Goal: Information Seeking & Learning: Check status

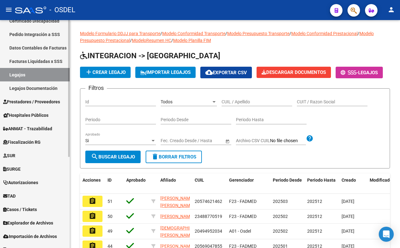
scroll to position [151, 0]
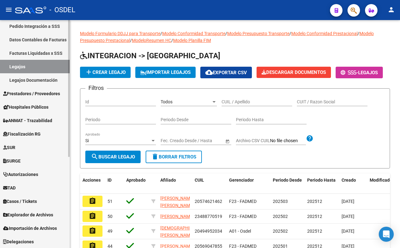
click at [33, 212] on span "Explorador de Archivos" at bounding box center [28, 214] width 50 height 7
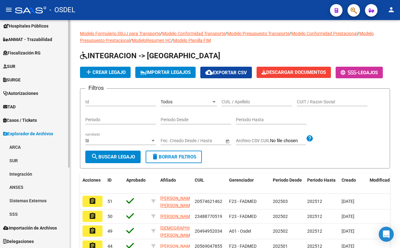
scroll to position [124, 0]
click at [25, 216] on link "SSS" at bounding box center [35, 214] width 70 height 13
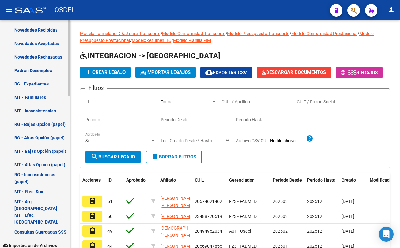
scroll to position [460, 0]
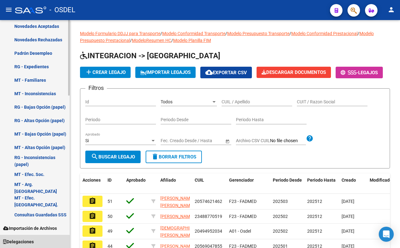
click at [34, 242] on span "Delegaciones" at bounding box center [18, 241] width 31 height 7
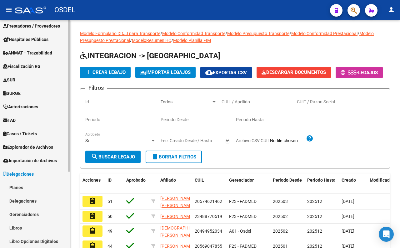
scroll to position [111, 0]
click at [49, 147] on span "Explorador de Archivos" at bounding box center [28, 147] width 50 height 7
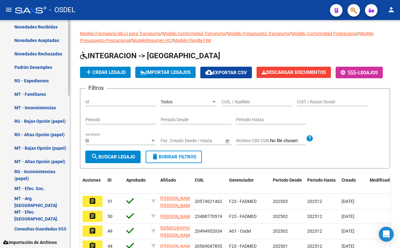
scroll to position [460, 0]
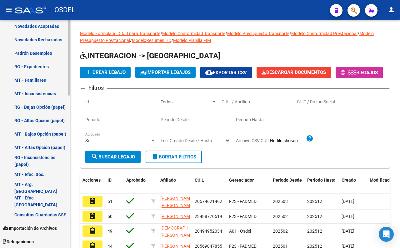
click at [34, 239] on span "Delegaciones" at bounding box center [18, 241] width 31 height 7
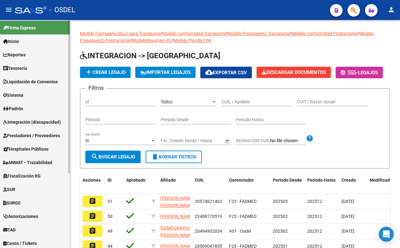
scroll to position [0, 0]
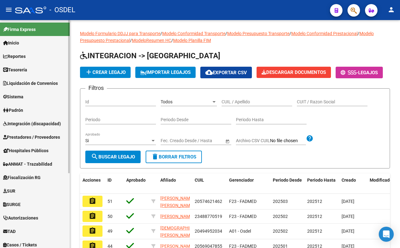
click at [55, 141] on link "Prestadores / Proveedores" at bounding box center [35, 136] width 70 height 13
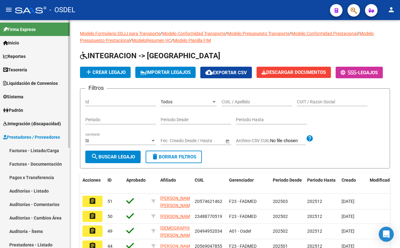
click at [31, 129] on link "Integración (discapacidad)" at bounding box center [35, 123] width 70 height 13
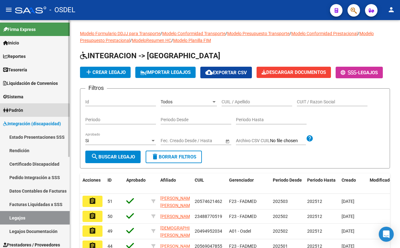
click at [23, 112] on span "Padrón" at bounding box center [13, 110] width 20 height 7
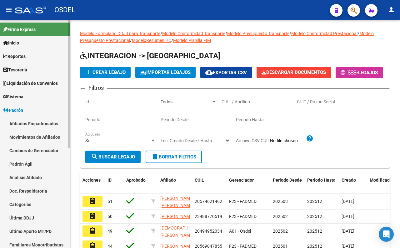
click at [32, 166] on link "Padrón Ágil" at bounding box center [35, 163] width 70 height 13
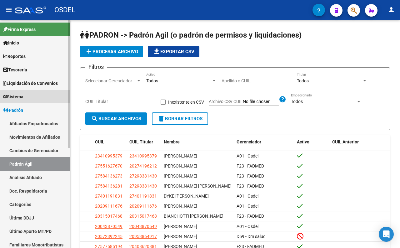
click at [23, 96] on span "Sistema" at bounding box center [13, 96] width 20 height 7
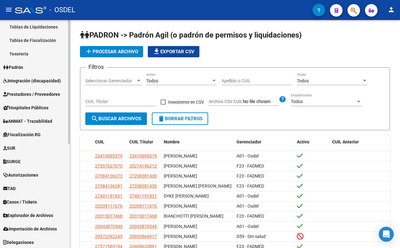
scroll to position [191, 0]
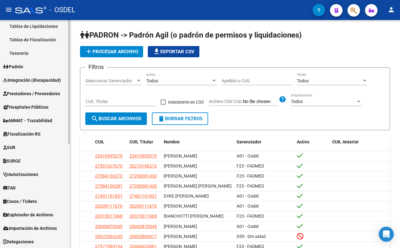
click at [44, 215] on span "Explorador de Archivos" at bounding box center [28, 214] width 50 height 7
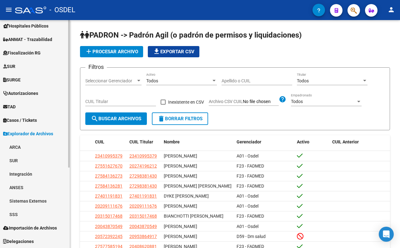
scroll to position [124, 0]
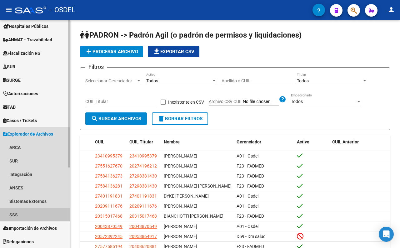
click at [46, 214] on link "SSS" at bounding box center [35, 214] width 70 height 13
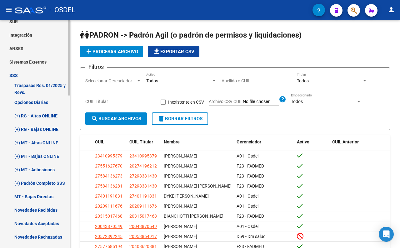
scroll to position [298, 0]
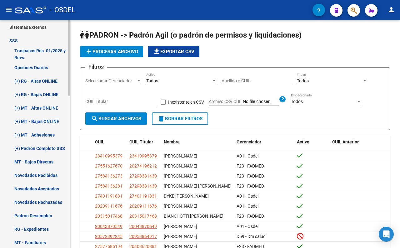
click at [50, 199] on link "Novedades Rechazadas" at bounding box center [35, 201] width 70 height 13
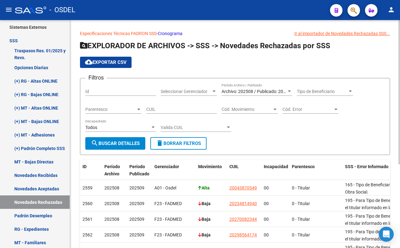
click at [246, 92] on span "Archivo: 202508 / Publicado: 202509" at bounding box center [258, 91] width 72 height 5
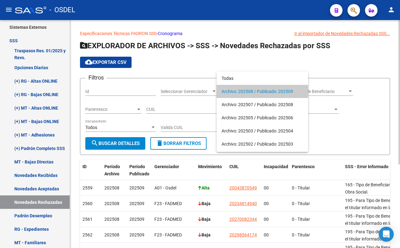
click at [246, 92] on span "Archivo: 202508 / Publicado: 202509" at bounding box center [263, 91] width 82 height 13
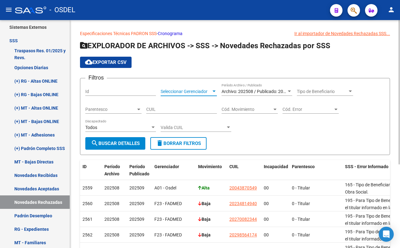
click at [194, 91] on span "Seleccionar Gerenciador" at bounding box center [186, 91] width 51 height 5
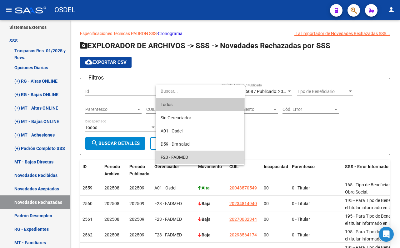
click at [182, 154] on span "F23 - FADMED" at bounding box center [200, 156] width 79 height 13
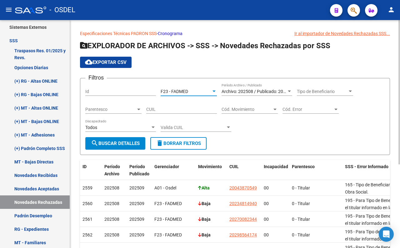
click at [130, 143] on span "search Buscar Detalles" at bounding box center [115, 143] width 49 height 6
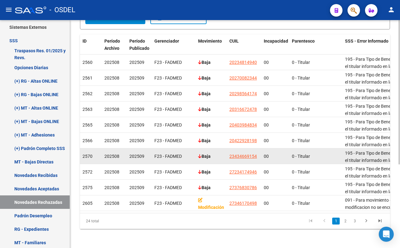
scroll to position [132, 0]
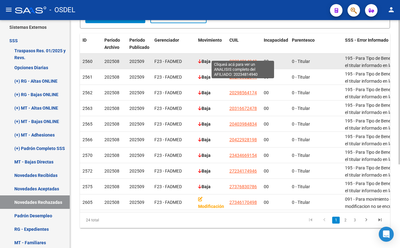
click at [236, 59] on span "20234814940" at bounding box center [244, 61] width 28 height 5
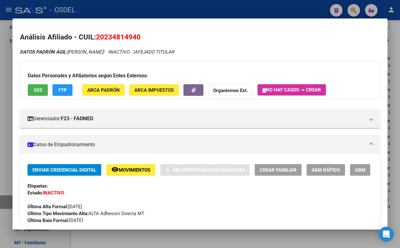
click at [201, 10] on div at bounding box center [200, 124] width 400 height 248
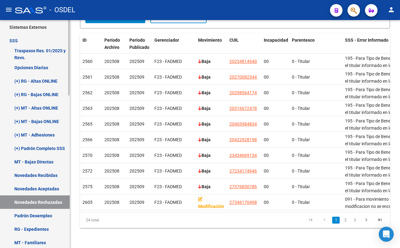
click at [41, 189] on link "Novedades Aceptadas" at bounding box center [35, 188] width 70 height 13
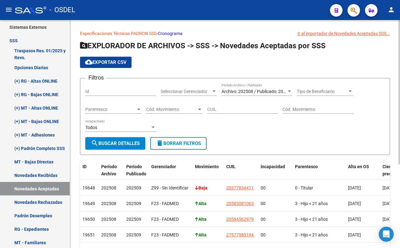
click at [173, 33] on link "Cronograma" at bounding box center [170, 33] width 25 height 5
click at [173, 32] on link "Cronograma" at bounding box center [170, 33] width 25 height 5
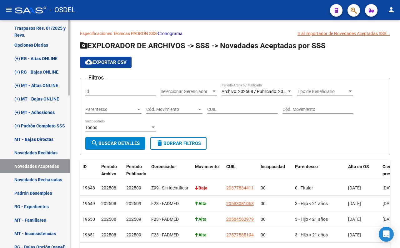
scroll to position [368, 0]
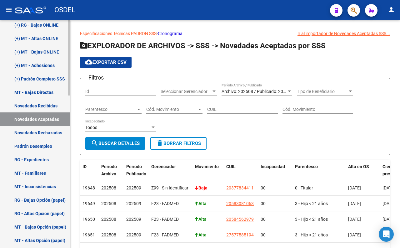
click at [48, 129] on link "Novedades Rechazadas" at bounding box center [35, 132] width 70 height 13
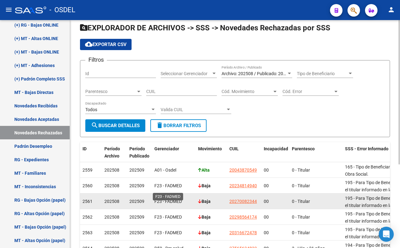
scroll to position [69, 0]
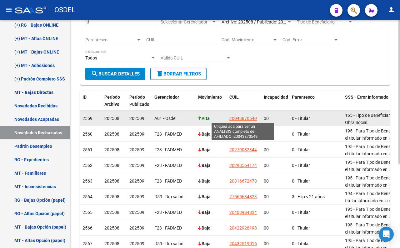
click at [240, 119] on span "20043870549" at bounding box center [244, 118] width 28 height 5
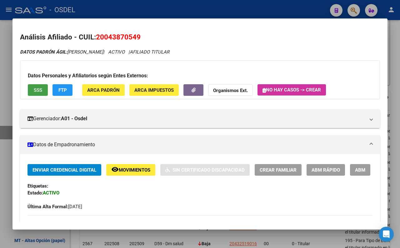
click at [41, 93] on button "SSS" at bounding box center [38, 90] width 20 height 12
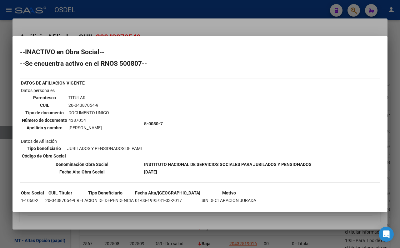
click at [190, 26] on div at bounding box center [200, 124] width 400 height 248
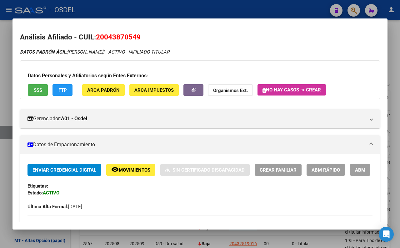
click at [195, 10] on div at bounding box center [200, 124] width 400 height 248
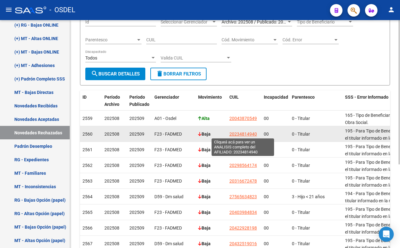
click at [250, 134] on span "20234814940" at bounding box center [244, 133] width 28 height 5
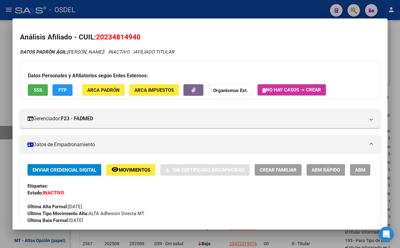
click at [43, 91] on button "SSS" at bounding box center [38, 90] width 20 height 12
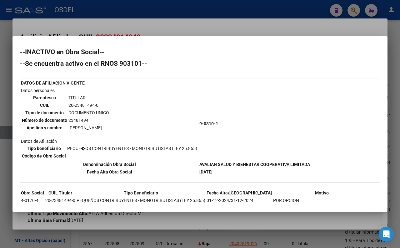
click at [203, 26] on div at bounding box center [200, 124] width 400 height 248
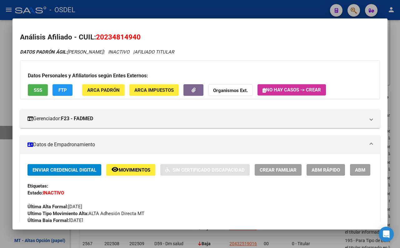
click at [204, 11] on div at bounding box center [200, 124] width 400 height 248
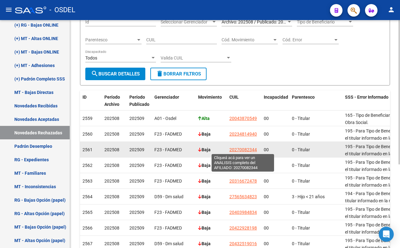
click at [246, 150] on span "20270082344" at bounding box center [244, 149] width 28 height 5
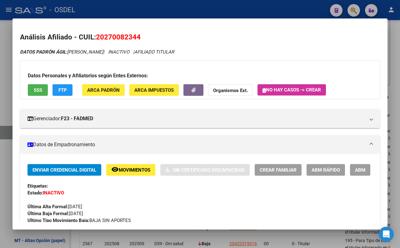
click at [160, 5] on div at bounding box center [200, 124] width 400 height 248
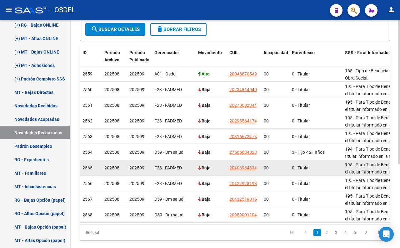
scroll to position [132, 0]
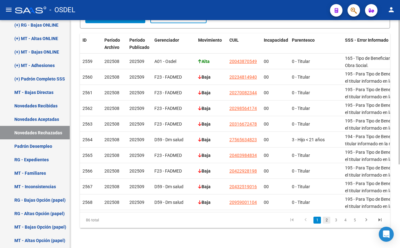
click at [327, 217] on link "2" at bounding box center [327, 219] width 8 height 7
click at [337, 221] on link "3" at bounding box center [337, 219] width 8 height 7
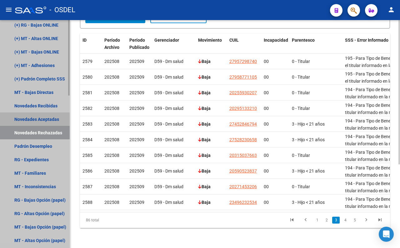
click at [38, 121] on link "Novedades Aceptadas" at bounding box center [35, 118] width 70 height 13
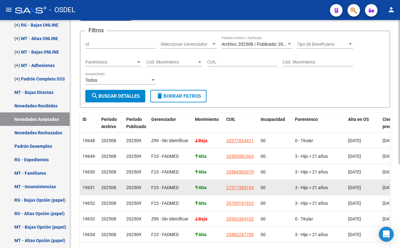
scroll to position [69, 0]
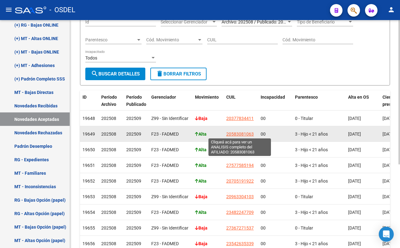
click at [234, 135] on span "20583081063" at bounding box center [240, 133] width 28 height 5
type textarea "20583081063"
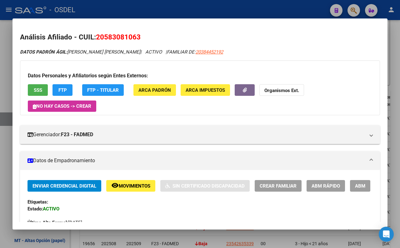
click at [39, 90] on span "SSS" at bounding box center [38, 90] width 8 height 6
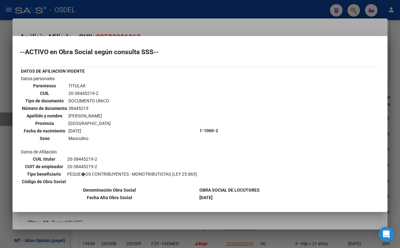
click at [219, 30] on div at bounding box center [200, 124] width 400 height 248
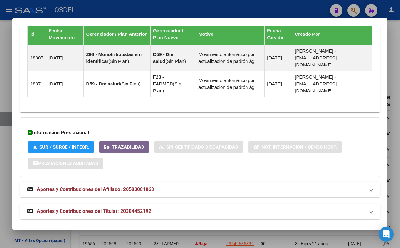
scroll to position [432, 0]
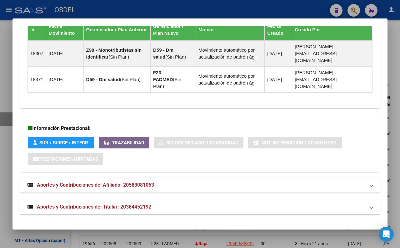
click at [143, 185] on span "Aportes y Contribuciones del Afiliado: 20583081063" at bounding box center [95, 185] width 117 height 6
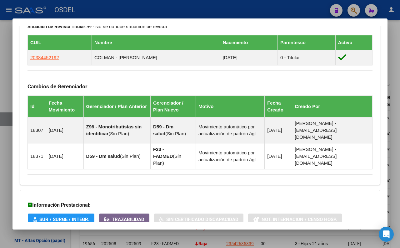
scroll to position [144, 0]
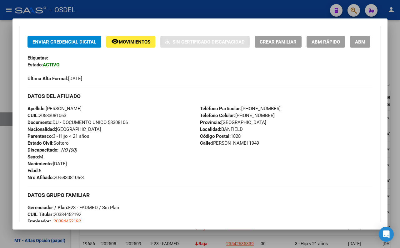
click at [150, 11] on div at bounding box center [200, 124] width 400 height 248
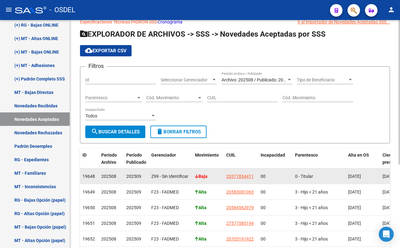
scroll to position [0, 0]
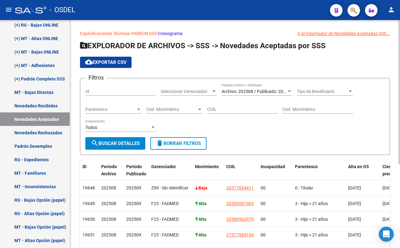
click at [251, 91] on span "Archivo: 202508 / Publicado: 202509" at bounding box center [258, 91] width 72 height 5
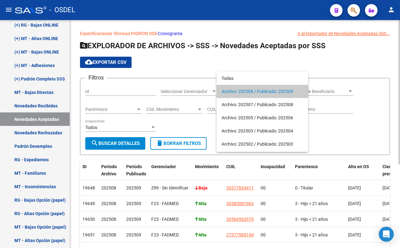
click at [251, 91] on span "Archivo: 202508 / Publicado: 202509" at bounding box center [263, 91] width 82 height 13
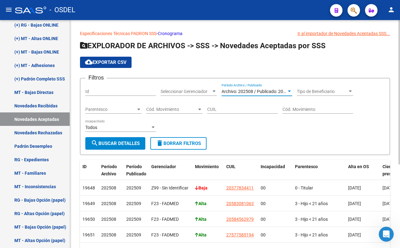
click at [212, 112] on input "CUIL" at bounding box center [242, 109] width 71 height 5
paste input "27-55162767-0"
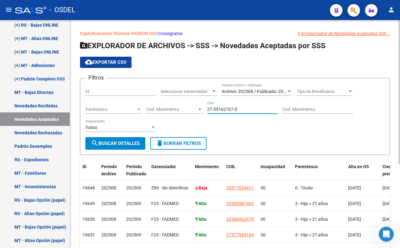
type input "27-55162767-0"
click at [117, 146] on button "search Buscar Detalles" at bounding box center [115, 143] width 60 height 13
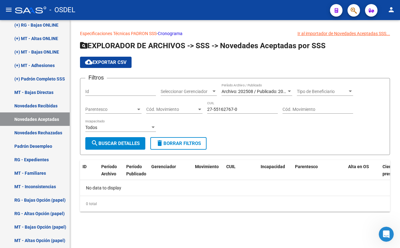
click at [320, 93] on span "Tipo de Beneficiario" at bounding box center [322, 91] width 51 height 5
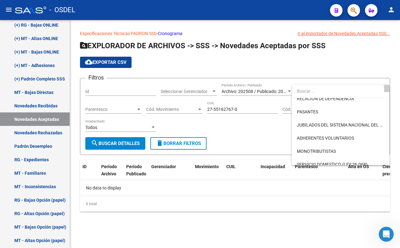
scroll to position [13, 0]
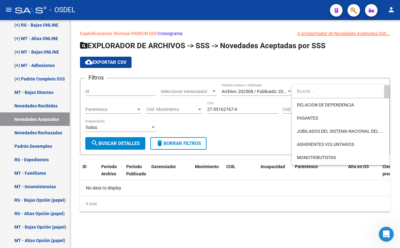
drag, startPoint x: 243, startPoint y: 109, endPoint x: 231, endPoint y: 110, distance: 11.7
click at [231, 110] on div at bounding box center [200, 124] width 400 height 248
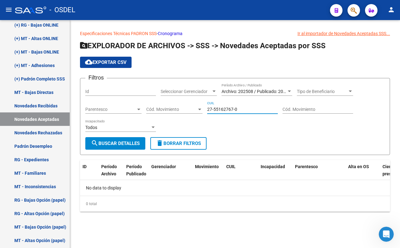
drag, startPoint x: 238, startPoint y: 110, endPoint x: 209, endPoint y: 110, distance: 29.1
click at [209, 110] on input "27-55162767-0" at bounding box center [242, 109] width 71 height 5
click at [227, 120] on div "Filtros Id Seleccionar Gerenciador Seleccionar Gerenciador Archivo: 202508 / Pu…" at bounding box center [235, 110] width 300 height 54
drag, startPoint x: 240, startPoint y: 110, endPoint x: 207, endPoint y: 111, distance: 32.9
click at [207, 111] on input "27-55162767-0" at bounding box center [242, 109] width 71 height 5
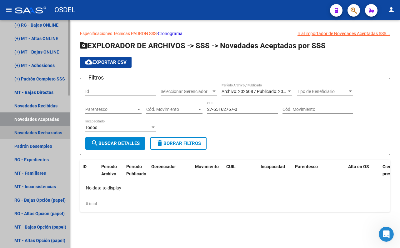
click at [42, 130] on link "Novedades Rechazadas" at bounding box center [35, 132] width 70 height 13
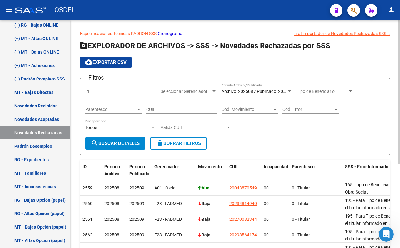
click at [167, 108] on input "CUIL" at bounding box center [181, 109] width 71 height 5
paste input "27-55162767-0"
type input "27-55162767-0"
click at [139, 146] on span "search Buscar Detalles" at bounding box center [115, 143] width 49 height 6
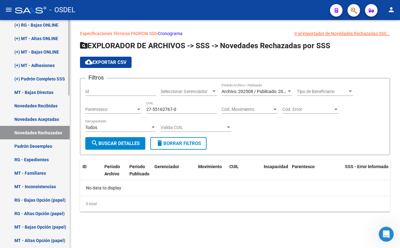
click at [39, 123] on link "Novedades Aceptadas" at bounding box center [35, 118] width 70 height 13
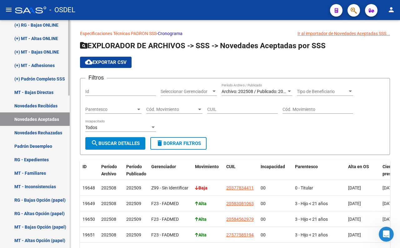
click at [37, 104] on link "Novedades Recibidas" at bounding box center [35, 105] width 70 height 13
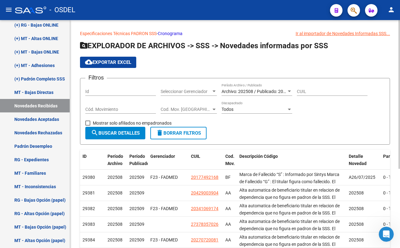
scroll to position [35, 0]
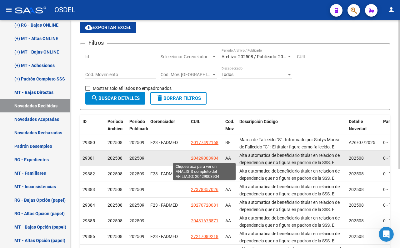
click at [197, 158] on span "20429003904" at bounding box center [205, 157] width 28 height 5
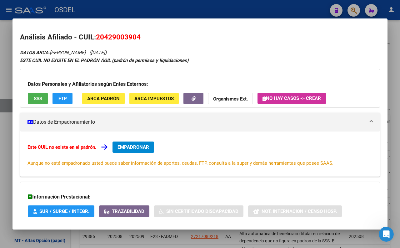
click at [44, 99] on button "SSS" at bounding box center [38, 99] width 20 height 12
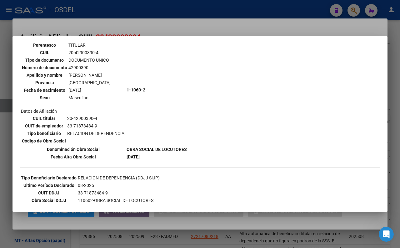
scroll to position [0, 0]
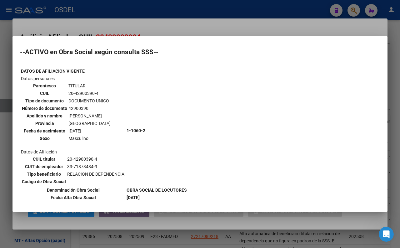
click at [183, 31] on div at bounding box center [200, 124] width 400 height 248
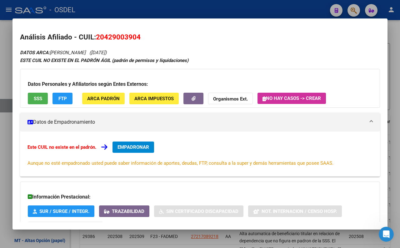
click at [66, 102] on button "FTP" at bounding box center [63, 99] width 20 height 12
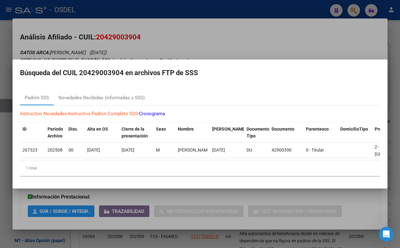
click at [229, 40] on div at bounding box center [200, 124] width 400 height 248
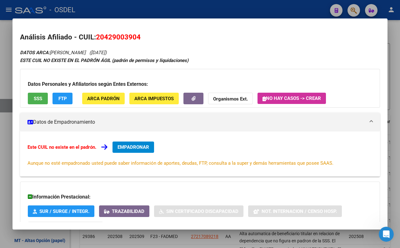
click at [208, 14] on div at bounding box center [200, 124] width 400 height 248
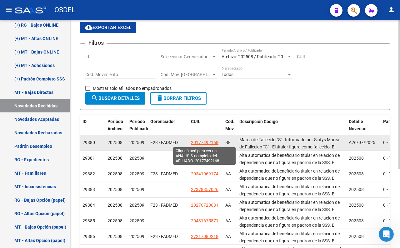
scroll to position [121, 0]
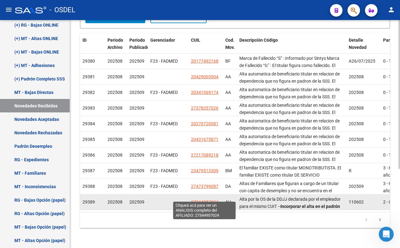
click at [211, 199] on span "27344957024" at bounding box center [205, 201] width 28 height 5
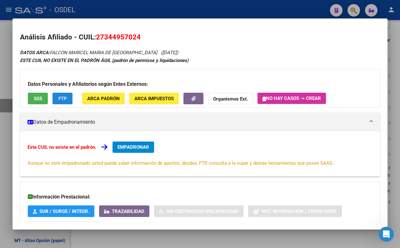
click at [63, 98] on span "FTP" at bounding box center [62, 99] width 8 height 6
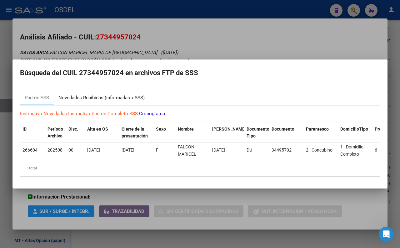
click at [124, 95] on div "Novedades Recibidas (informadas x SSS)" at bounding box center [101, 97] width 86 height 7
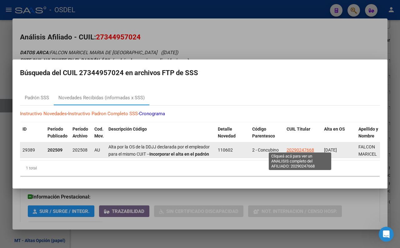
click at [304, 148] on span "20290247668" at bounding box center [301, 149] width 28 height 5
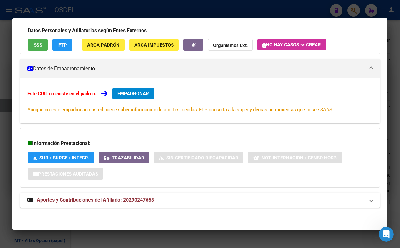
scroll to position [0, 0]
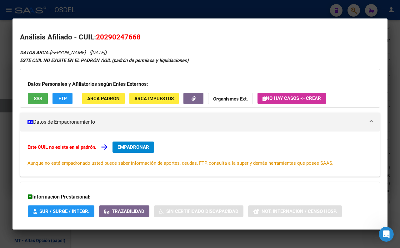
click at [98, 101] on span "ARCA Padrón" at bounding box center [103, 99] width 33 height 6
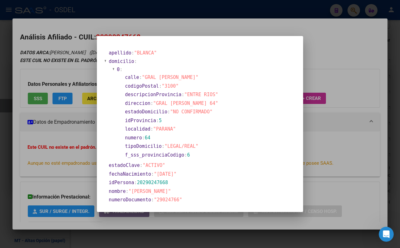
click at [204, 23] on div at bounding box center [200, 124] width 400 height 248
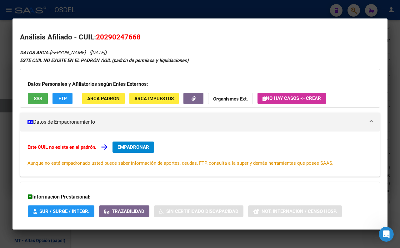
click at [42, 103] on button "SSS" at bounding box center [38, 99] width 20 height 12
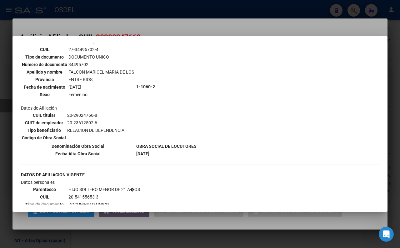
scroll to position [219, 0]
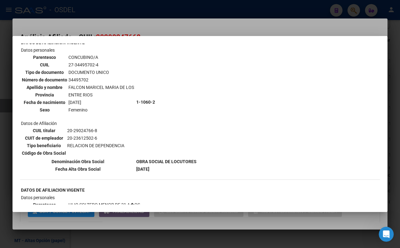
click at [138, 27] on div at bounding box center [200, 124] width 400 height 248
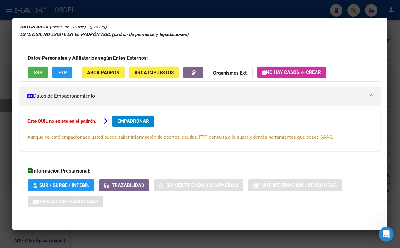
scroll to position [54, 0]
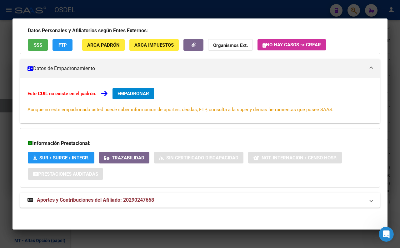
click at [130, 197] on span "Aportes y Contribuciones del Afiliado: 20290247668" at bounding box center [95, 200] width 117 height 6
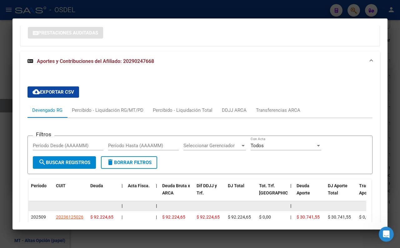
scroll to position [261, 0]
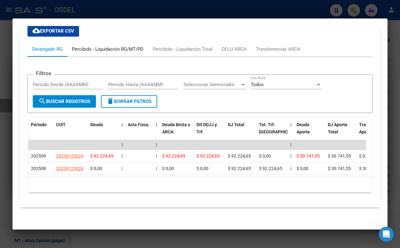
click at [115, 46] on div "Percibido - Liquidación RG/MT/PD" at bounding box center [108, 49] width 72 height 7
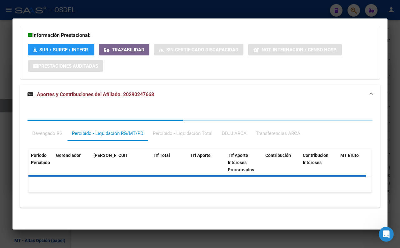
scroll to position [187, 0]
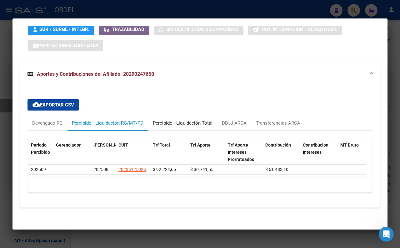
click at [210, 119] on div "Percibido - Liquidación Total" at bounding box center [183, 122] width 60 height 7
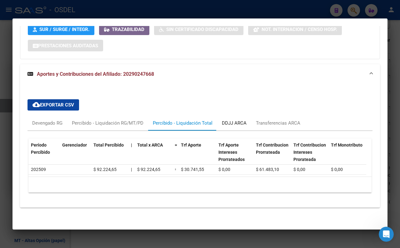
click at [232, 119] on div "DDJJ ARCA" at bounding box center [234, 122] width 25 height 7
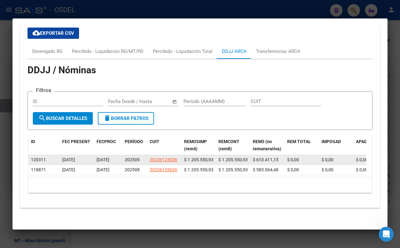
scroll to position [155, 0]
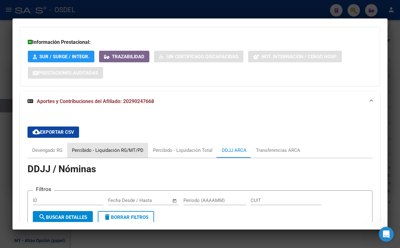
click at [130, 150] on div "Percibido - Liquidación RG/MT/PD" at bounding box center [108, 150] width 72 height 7
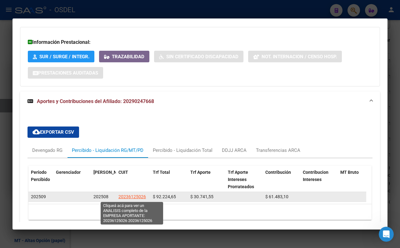
click at [136, 194] on span "20236125026" at bounding box center [133, 196] width 28 height 5
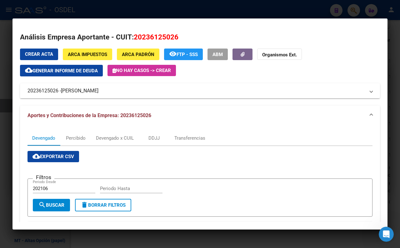
drag, startPoint x: 146, startPoint y: 90, endPoint x: 132, endPoint y: 93, distance: 14.3
click at [122, 93] on mat-panel-title "20236125026 - [PERSON_NAME]" at bounding box center [197, 91] width 338 height 8
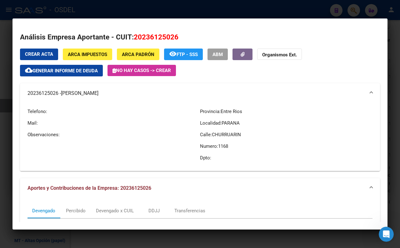
click at [145, 132] on p "Observaciones:" at bounding box center [114, 134] width 173 height 7
click at [95, 54] on span "ARCA Impuestos" at bounding box center [87, 55] width 39 height 6
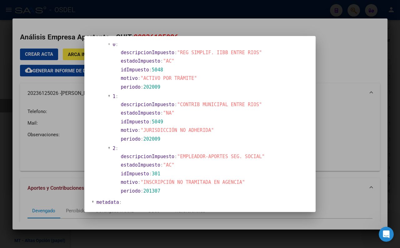
scroll to position [486, 0]
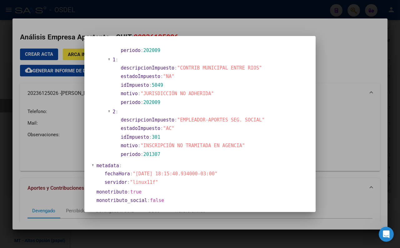
click at [329, 56] on div at bounding box center [200, 124] width 400 height 248
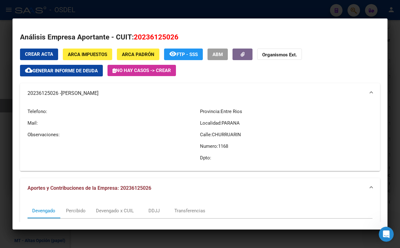
click at [250, 13] on div at bounding box center [200, 124] width 400 height 248
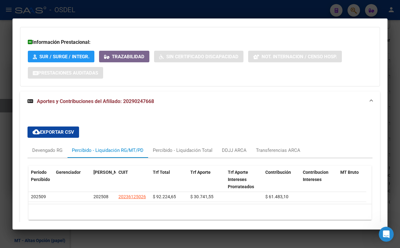
click at [199, 10] on div at bounding box center [200, 124] width 400 height 248
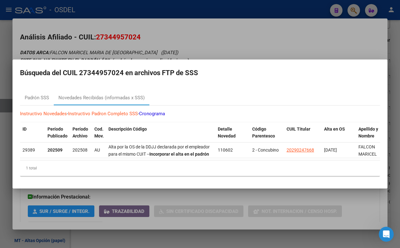
click at [204, 38] on div at bounding box center [200, 124] width 400 height 248
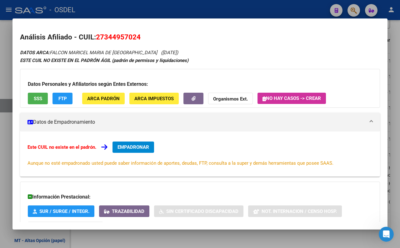
click at [207, 2] on div at bounding box center [200, 124] width 400 height 248
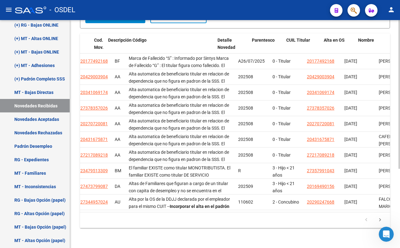
scroll to position [0, 139]
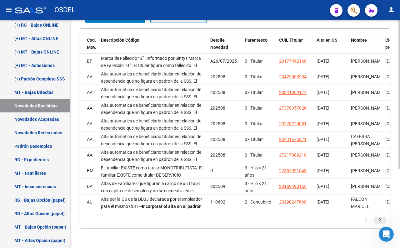
click at [381, 218] on icon "go to next page" at bounding box center [380, 221] width 8 height 8
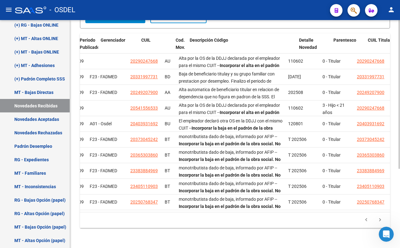
scroll to position [0, 29]
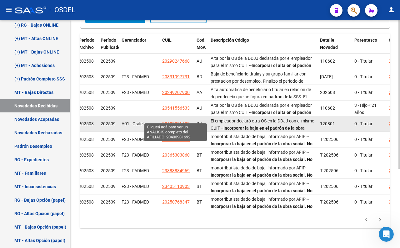
click at [172, 121] on span "20403931692" at bounding box center [176, 123] width 28 height 5
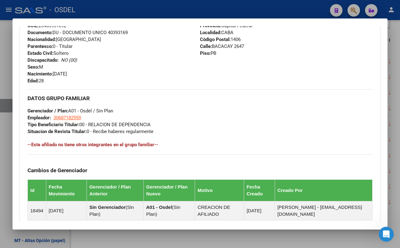
scroll to position [243, 0]
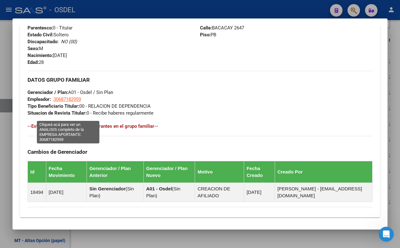
click at [73, 102] on span "30687182959" at bounding box center [67, 99] width 28 height 6
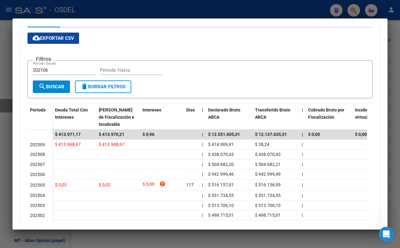
scroll to position [0, 0]
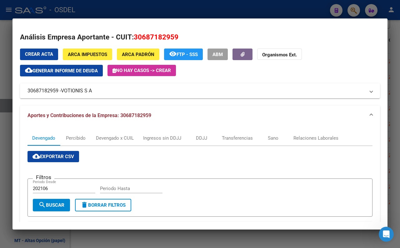
click at [158, 11] on div at bounding box center [200, 124] width 400 height 248
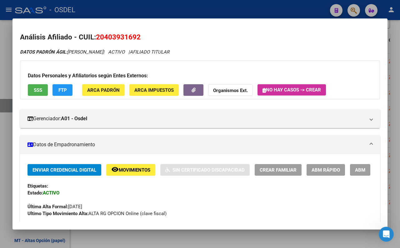
click at [35, 92] on span "SSS" at bounding box center [38, 90] width 8 height 6
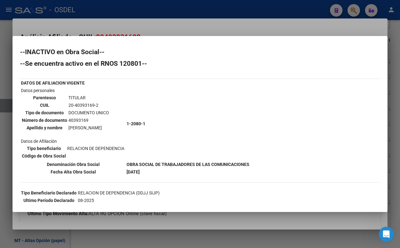
click at [184, 29] on div at bounding box center [200, 124] width 400 height 248
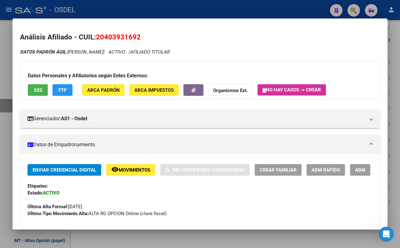
click at [189, 10] on div at bounding box center [200, 124] width 400 height 248
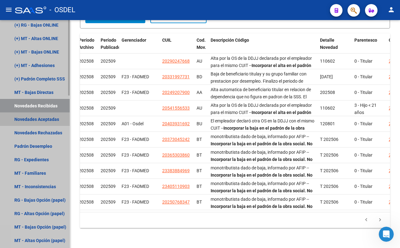
click at [60, 114] on link "Novedades Aceptadas" at bounding box center [35, 118] width 70 height 13
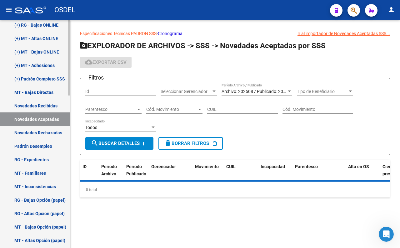
click at [57, 103] on link "Novedades Recibidas" at bounding box center [35, 105] width 70 height 13
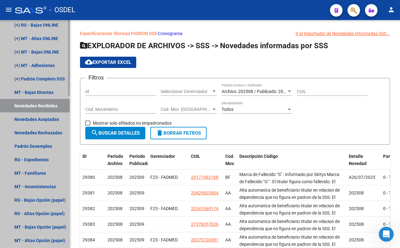
click at [61, 105] on link "Novedades Recibidas" at bounding box center [35, 105] width 70 height 13
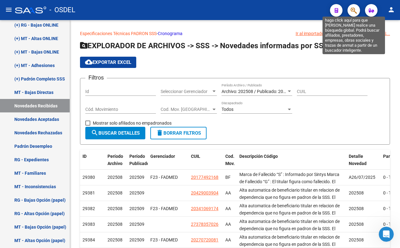
click at [353, 12] on icon "button" at bounding box center [354, 10] width 6 height 7
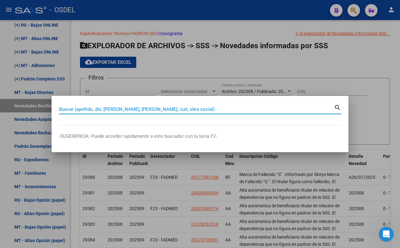
click at [254, 32] on div at bounding box center [200, 124] width 400 height 248
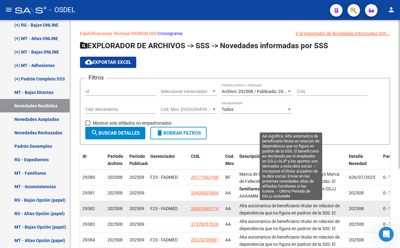
scroll to position [44, 0]
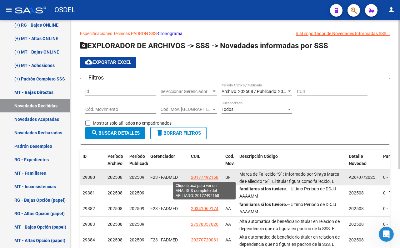
click at [205, 178] on span "20177492168" at bounding box center [205, 177] width 28 height 5
type textarea "20177492168"
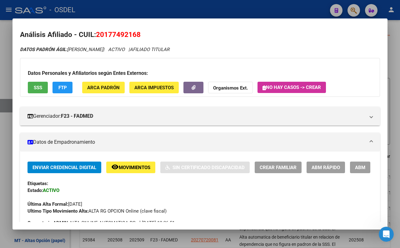
scroll to position [0, 0]
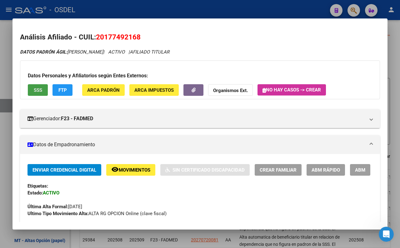
click at [43, 89] on button "SSS" at bounding box center [38, 90] width 20 height 12
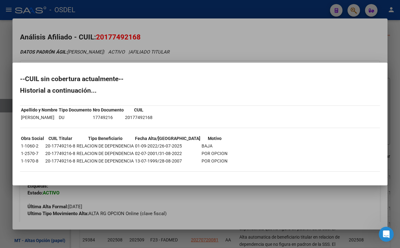
click at [221, 42] on div at bounding box center [200, 124] width 400 height 248
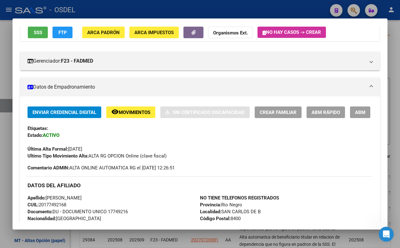
scroll to position [69, 0]
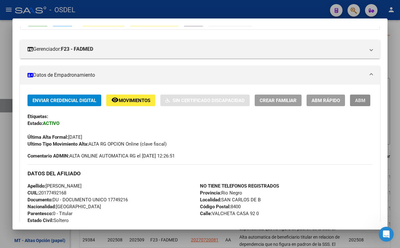
click at [350, 106] on button "ABM" at bounding box center [360, 100] width 20 height 12
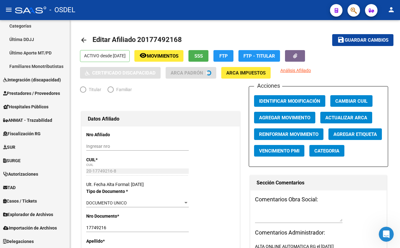
radio input "true"
type input "30-54572108-9"
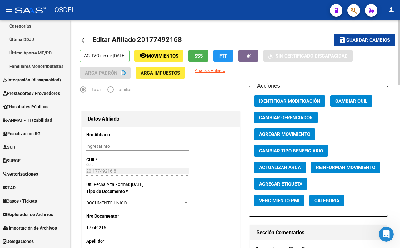
scroll to position [178, 0]
click at [286, 138] on button "Agregar Movimiento" at bounding box center [284, 134] width 61 height 12
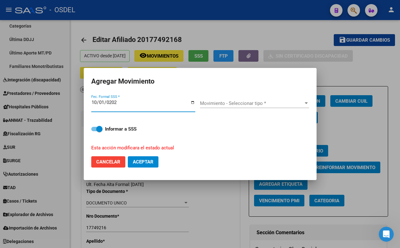
type input "[DATE]"
click at [248, 102] on span "Movimiento - Seleccionar tipo *" at bounding box center [252, 103] width 104 height 6
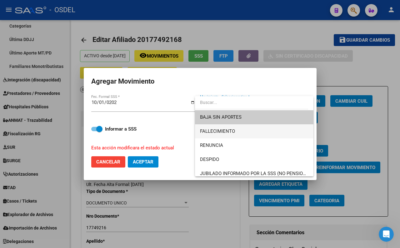
click at [240, 130] on span "FALLECIMIENTO" at bounding box center [254, 131] width 109 height 14
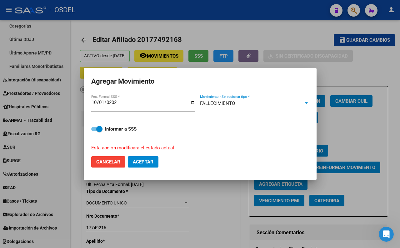
click at [143, 158] on button "Aceptar" at bounding box center [143, 161] width 31 height 11
checkbox input "false"
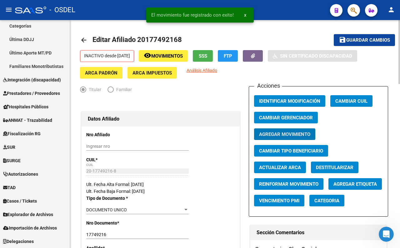
click at [352, 41] on span "Guardar cambios" at bounding box center [369, 41] width 44 height 6
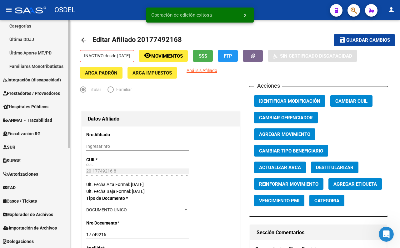
click at [46, 210] on link "Explorador de Archivos" at bounding box center [35, 213] width 70 height 13
click at [46, 211] on span "Explorador de Archivos" at bounding box center [28, 214] width 50 height 7
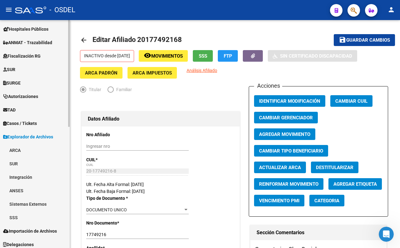
scroll to position [259, 0]
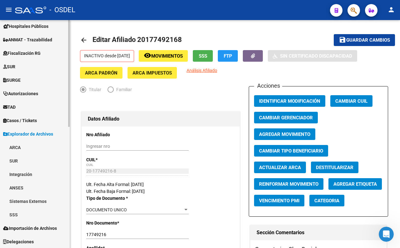
click at [38, 132] on span "Explorador de Archivos" at bounding box center [28, 133] width 50 height 7
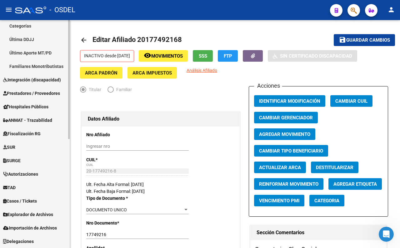
click at [38, 140] on link "SUR" at bounding box center [35, 146] width 70 height 13
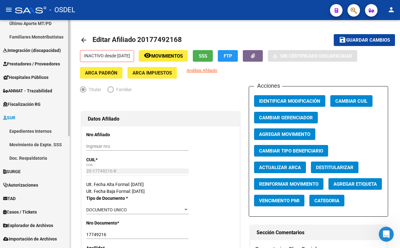
scroll to position [218, 0]
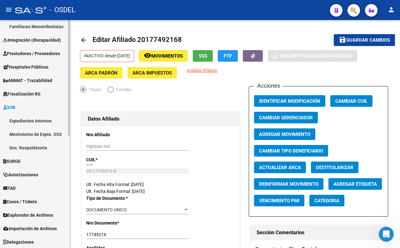
click at [39, 215] on span "Explorador de Archivos" at bounding box center [28, 214] width 50 height 7
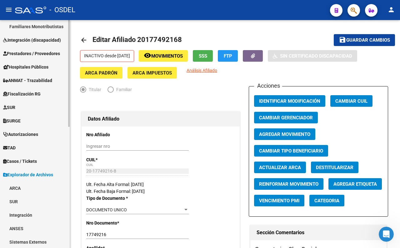
scroll to position [259, 0]
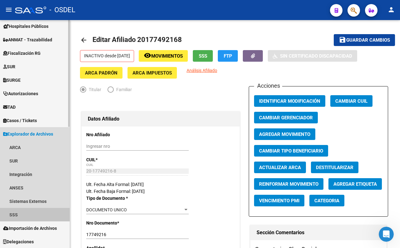
click at [27, 214] on link "SSS" at bounding box center [35, 214] width 70 height 13
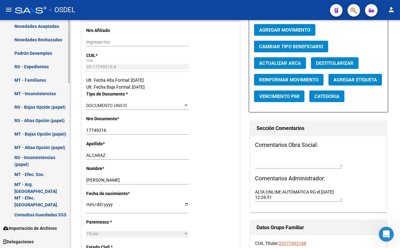
scroll to position [560, 0]
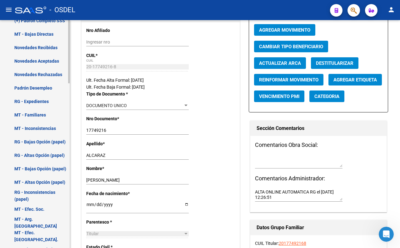
click at [39, 49] on link "Novedades Recibidas" at bounding box center [35, 47] width 70 height 13
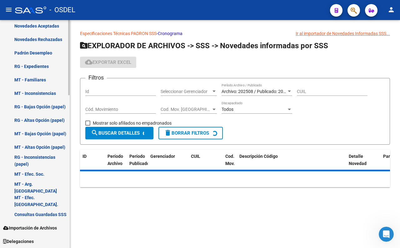
scroll to position [460, 0]
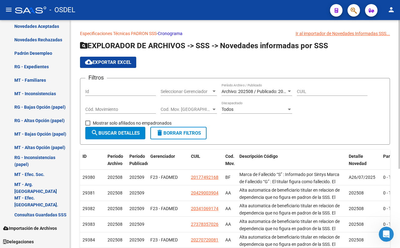
click at [199, 89] on div "Seleccionar Gerenciador Seleccionar Gerenciador" at bounding box center [189, 89] width 56 height 13
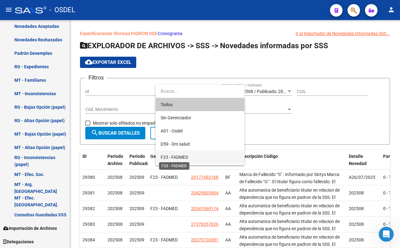
click at [182, 157] on span "F23 - FADMED" at bounding box center [175, 157] width 28 height 5
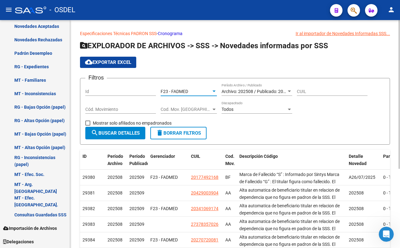
click at [119, 135] on span "search Buscar Detalles" at bounding box center [115, 133] width 49 height 6
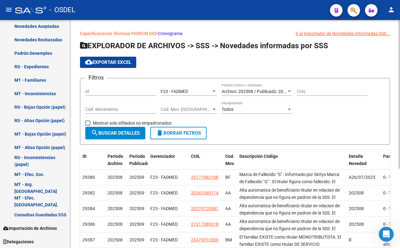
click at [89, 124] on span at bounding box center [87, 122] width 5 height 5
click at [88, 125] on input "Mostrar solo afiliados no empadronados" at bounding box center [88, 125] width 0 height 0
click at [104, 136] on button "search Buscar Detalles" at bounding box center [115, 133] width 60 height 13
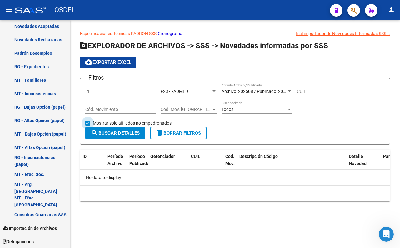
click at [89, 124] on span at bounding box center [87, 122] width 5 height 5
click at [88, 125] on input "Mostrar solo afiliados no empadronados" at bounding box center [88, 125] width 0 height 0
checkbox input "false"
click at [103, 130] on span "search Buscar Detalles" at bounding box center [115, 133] width 49 height 6
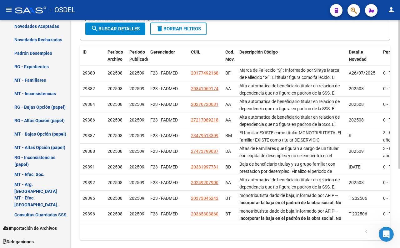
scroll to position [0, 0]
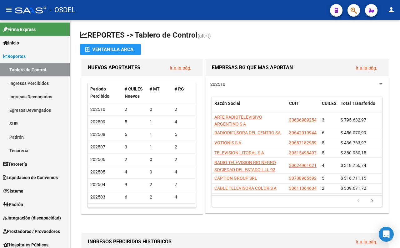
click at [350, 8] on button "button" at bounding box center [354, 10] width 13 height 13
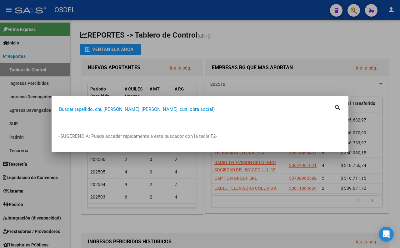
click at [219, 111] on input "Buscar (apellido, dni, [PERSON_NAME], [PERSON_NAME], cuit, obra social)" at bounding box center [196, 109] width 275 height 6
type input "chaaban"
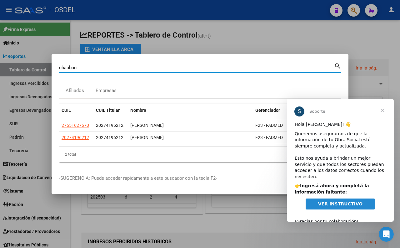
scroll to position [8, 0]
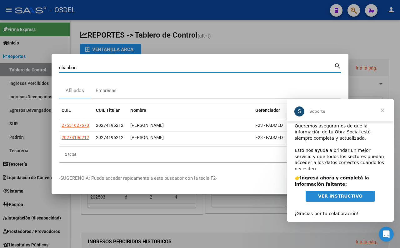
click at [347, 193] on span "VER INSTRUCTIVO" at bounding box center [340, 195] width 44 height 5
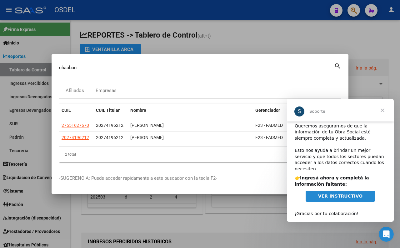
scroll to position [0, 0]
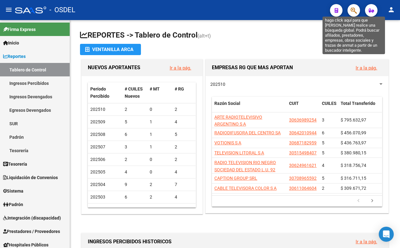
click at [355, 11] on icon "button" at bounding box center [354, 10] width 6 height 7
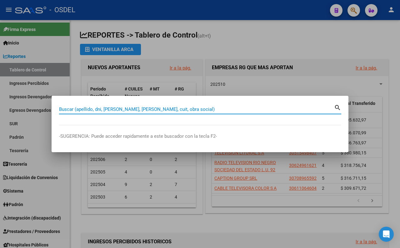
click at [255, 108] on input "Buscar (apellido, dni, [PERSON_NAME], [PERSON_NAME], cuit, obra social)" at bounding box center [196, 109] width 275 height 6
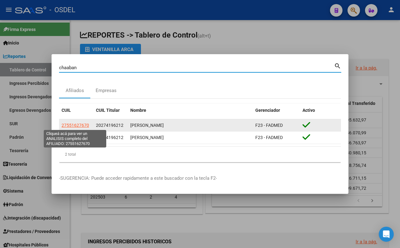
click at [84, 123] on span "27551627670" at bounding box center [76, 125] width 28 height 5
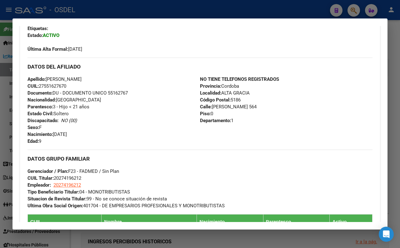
scroll to position [174, 0]
drag, startPoint x: 108, startPoint y: 109, endPoint x: 129, endPoint y: 111, distance: 20.4
click at [128, 95] on span "Documento: DU - DOCUMENTO UNICO 55162767" at bounding box center [78, 93] width 100 height 6
click at [105, 137] on div "Apellido: NAHIR BEATRIZ CHAABAN CUIL: 27551627670 Documento: DU - DOCUMENTO UNI…" at bounding box center [114, 109] width 173 height 69
drag, startPoint x: 42, startPoint y: 101, endPoint x: 71, endPoint y: 102, distance: 28.8
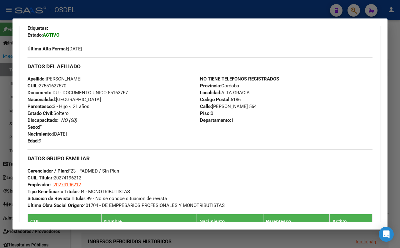
click at [71, 102] on div "Apellido: NAHIR BEATRIZ CHAABAN CUIL: 27551627670 Documento: DU - DOCUMENTO UNI…" at bounding box center [114, 109] width 173 height 69
copy span "27551627670"
click at [104, 10] on div at bounding box center [200, 124] width 400 height 248
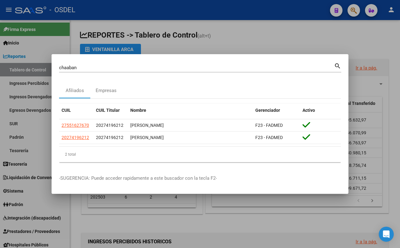
click at [192, 64] on div "chaaban Buscar (apellido, dni, cuil, nro traspaso, cuit, obra social)" at bounding box center [196, 67] width 275 height 9
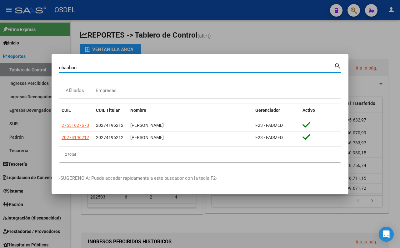
click at [191, 67] on input "chaaban" at bounding box center [196, 68] width 275 height 6
type input "c"
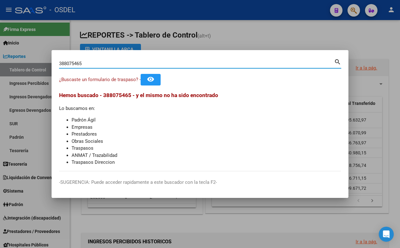
click at [155, 79] on mat-icon "remove_red_eye" at bounding box center [151, 79] width 8 height 8
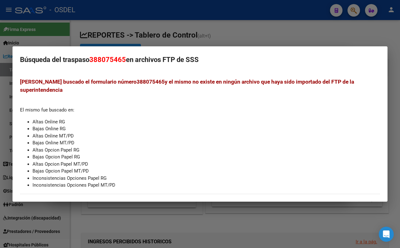
click at [251, 40] on div at bounding box center [200, 124] width 400 height 248
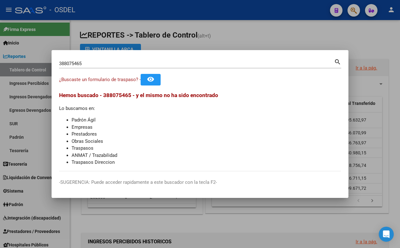
click at [262, 62] on input "388075465" at bounding box center [196, 64] width 275 height 6
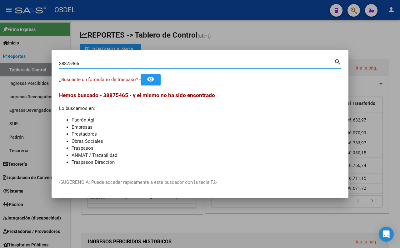
type input "38875465"
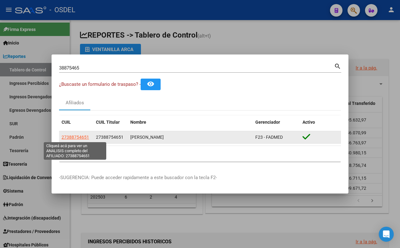
click at [84, 138] on span "27388754651" at bounding box center [76, 137] width 28 height 5
type textarea "27388754651"
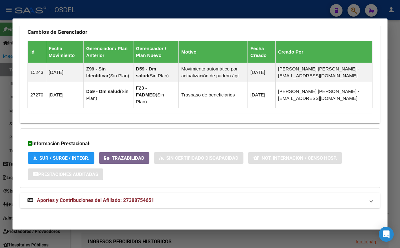
scroll to position [392, 0]
click at [143, 199] on span "Aportes y Contribuciones del Afiliado: 27388754651" at bounding box center [95, 200] width 117 height 6
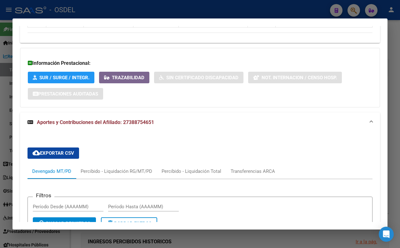
scroll to position [461, 0]
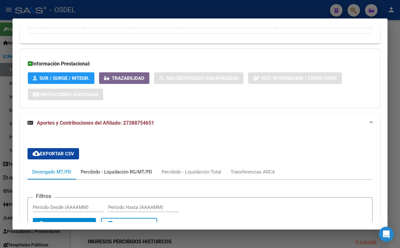
click at [127, 175] on div "Percibido - Liquidación RG/MT/PD" at bounding box center [117, 171] width 72 height 7
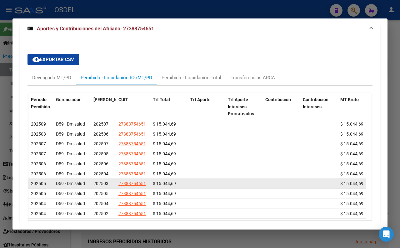
scroll to position [566, 0]
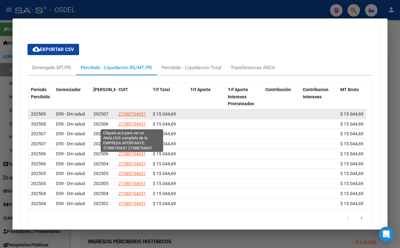
click at [135, 116] on span "27388754651" at bounding box center [133, 113] width 28 height 5
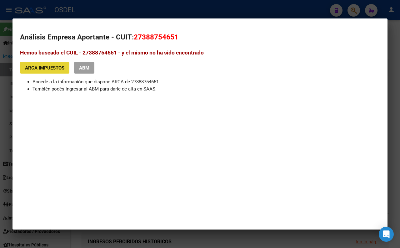
click at [58, 69] on span "ARCA Impuestos" at bounding box center [44, 68] width 39 height 6
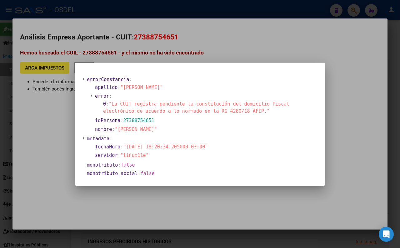
click at [229, 46] on div at bounding box center [200, 124] width 400 height 248
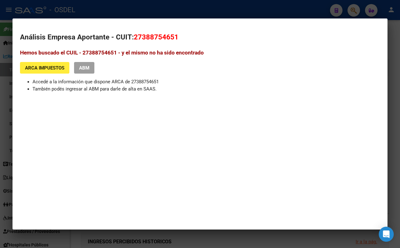
click at [179, 16] on div at bounding box center [200, 124] width 400 height 248
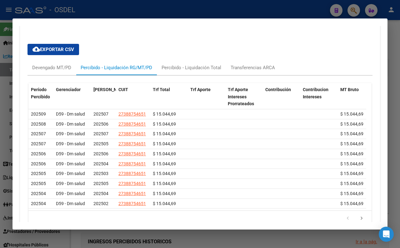
click at [177, 10] on div at bounding box center [200, 124] width 400 height 248
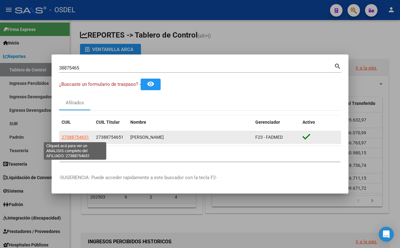
click at [81, 139] on span "27388754651" at bounding box center [76, 137] width 28 height 5
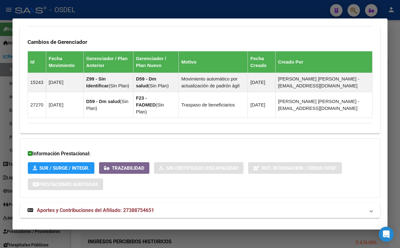
scroll to position [392, 0]
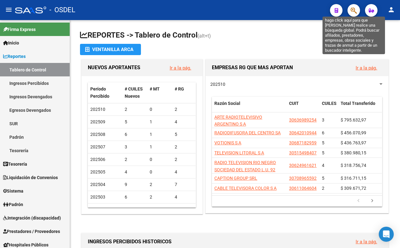
click at [353, 11] on icon "button" at bounding box center [354, 10] width 6 height 7
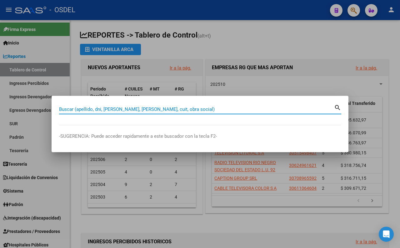
click at [241, 110] on input "Buscar (apellido, dni, [PERSON_NAME], [PERSON_NAME], cuit, obra social)" at bounding box center [196, 109] width 275 height 6
type input "38875465"
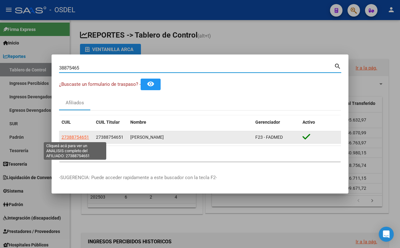
click at [70, 139] on span "27388754651" at bounding box center [76, 137] width 28 height 5
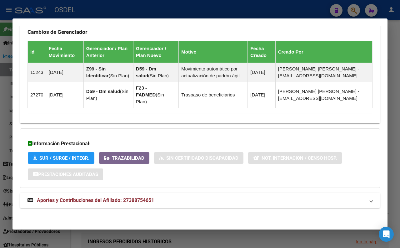
scroll to position [392, 0]
drag, startPoint x: 23, startPoint y: 108, endPoint x: 347, endPoint y: 140, distance: 325.3
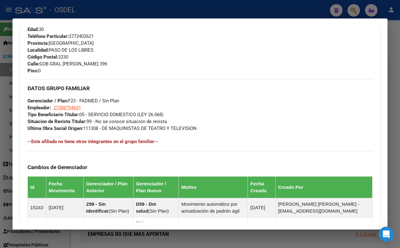
scroll to position [288, 0]
click at [229, 94] on div "Enviar Credencial Digital remove_red_eye Movimientos Sin Certificado Discapacid…" at bounding box center [200, 62] width 345 height 372
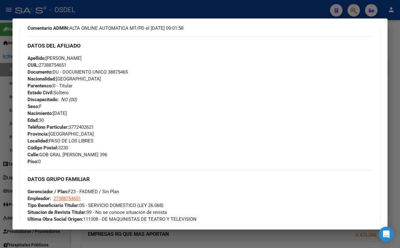
scroll to position [86, 0]
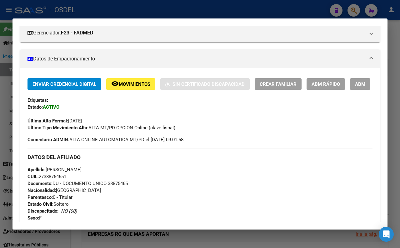
click at [201, 12] on div at bounding box center [200, 124] width 400 height 248
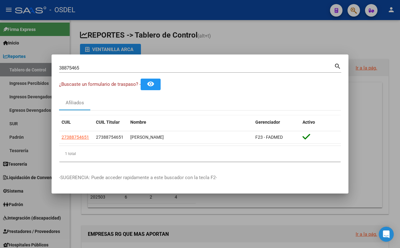
drag, startPoint x: 238, startPoint y: 37, endPoint x: 231, endPoint y: 41, distance: 7.9
click at [238, 38] on div at bounding box center [200, 124] width 400 height 248
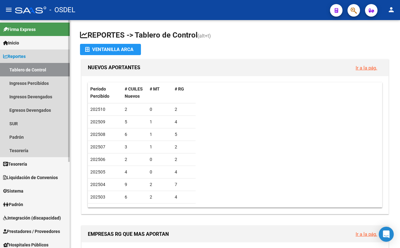
click at [18, 58] on span "Reportes" at bounding box center [14, 56] width 23 height 7
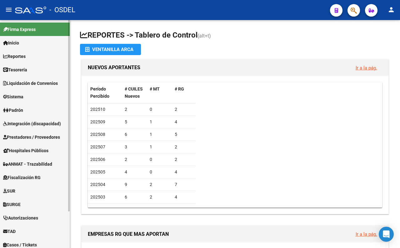
click at [25, 84] on span "Liquidación de Convenios" at bounding box center [30, 83] width 55 height 7
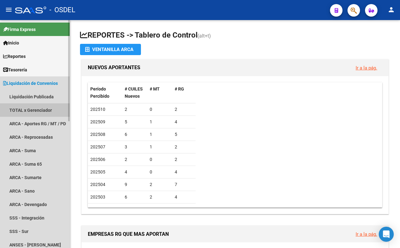
click at [42, 110] on link "TOTAL x Gerenciador" at bounding box center [35, 109] width 70 height 13
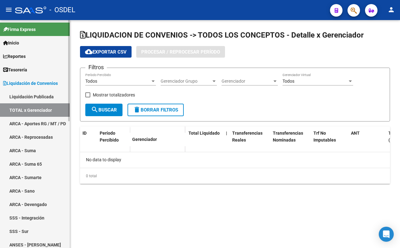
checkbox input "true"
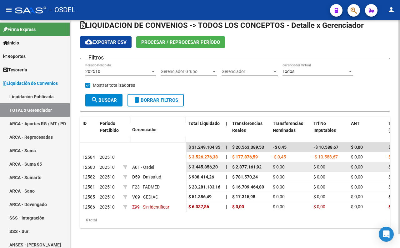
scroll to position [14, 0]
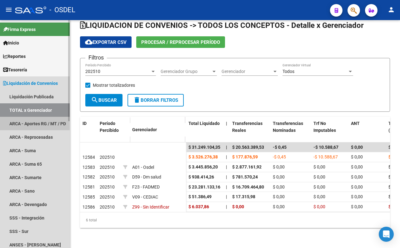
click at [32, 123] on link "ARCA - Aportes RG / MT / PD" at bounding box center [35, 123] width 70 height 13
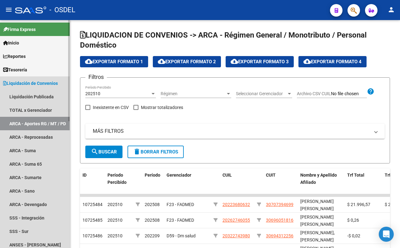
click at [42, 85] on span "Liquidación de Convenios" at bounding box center [30, 83] width 55 height 7
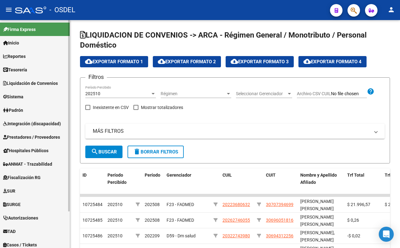
click at [42, 84] on span "Liquidación de Convenios" at bounding box center [30, 83] width 55 height 7
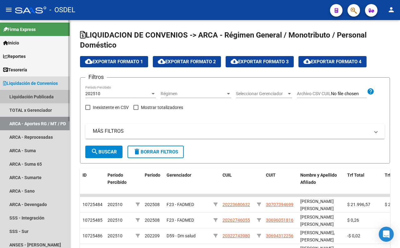
click at [35, 97] on link "Liquidación Publicada" at bounding box center [35, 96] width 70 height 13
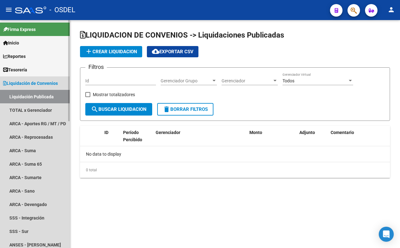
checkbox input "true"
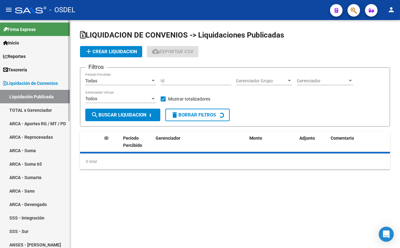
click at [38, 110] on link "TOTAL x Gerenciador" at bounding box center [35, 109] width 70 height 13
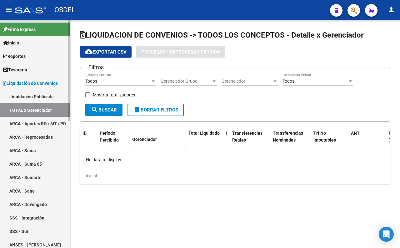
checkbox input "true"
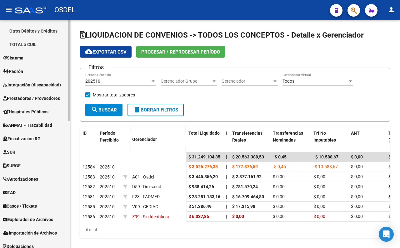
scroll to position [286, 0]
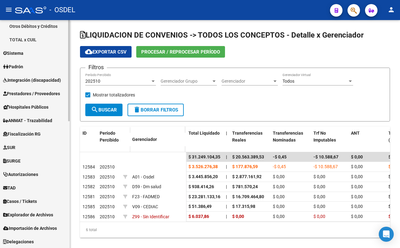
click at [17, 66] on span "Padrón" at bounding box center [13, 66] width 20 height 7
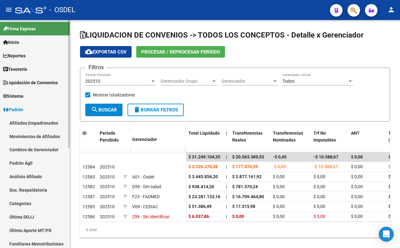
scroll to position [0, 0]
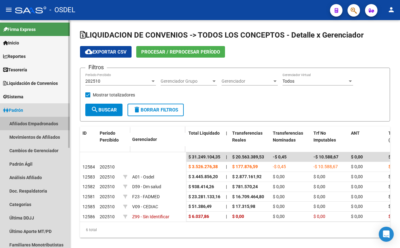
click at [33, 124] on link "Afiliados Empadronados" at bounding box center [35, 123] width 70 height 13
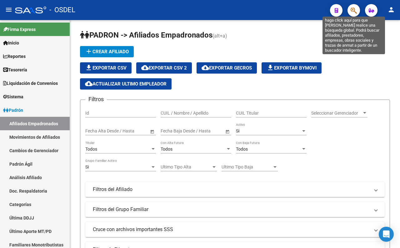
click at [356, 13] on icon "button" at bounding box center [354, 10] width 6 height 7
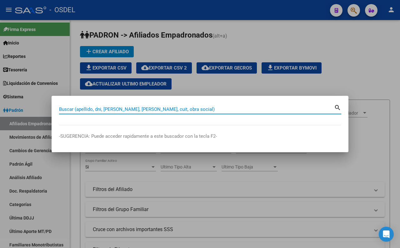
click at [279, 110] on input "Buscar (apellido, dni, [PERSON_NAME], [PERSON_NAME], cuit, obra social)" at bounding box center [196, 109] width 275 height 6
type input "38875465"
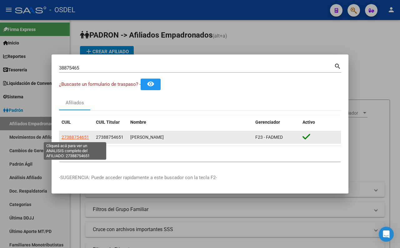
click at [80, 138] on span "27388754651" at bounding box center [76, 137] width 28 height 5
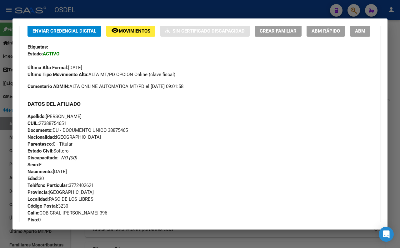
scroll to position [174, 0]
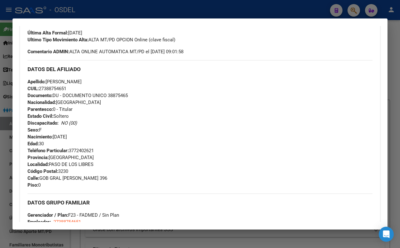
drag, startPoint x: 109, startPoint y: 114, endPoint x: 134, endPoint y: 114, distance: 24.7
click at [134, 114] on div "Apellido: CAROLINA BELEN MARTINEZ CUIL: 27388754651 Documento: DU - DOCUMENTO U…" at bounding box center [200, 112] width 345 height 69
copy span "38875465"
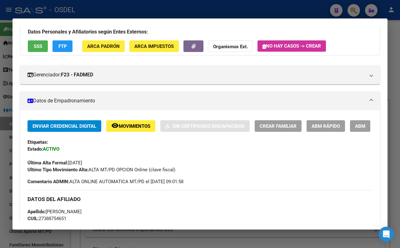
scroll to position [35, 0]
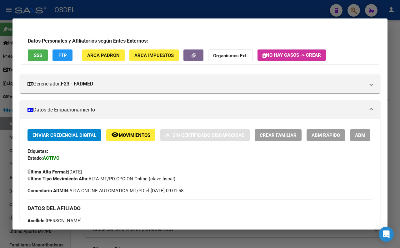
click at [246, 57] on strong "Organismos Ext." at bounding box center [230, 56] width 35 height 6
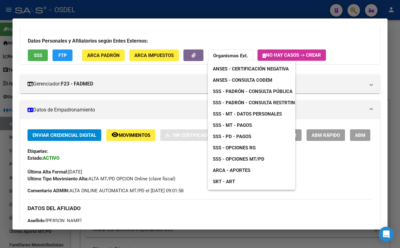
click at [247, 124] on span "SSS - MT - Pagos" at bounding box center [232, 125] width 39 height 6
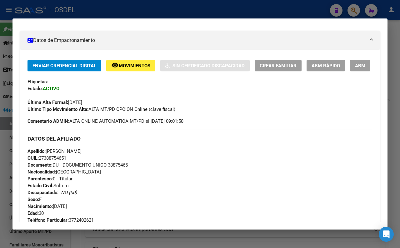
scroll to position [0, 0]
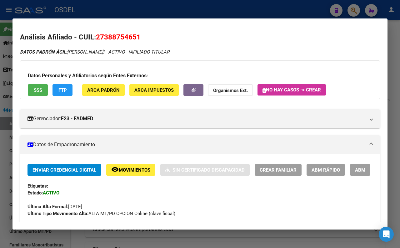
click at [65, 88] on span "FTP" at bounding box center [62, 90] width 8 height 6
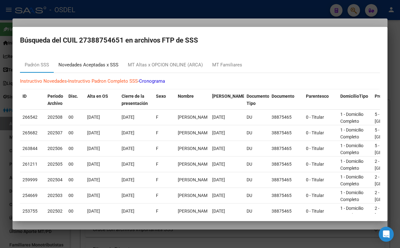
click at [86, 67] on div "Novedades Aceptadas x SSS" at bounding box center [88, 64] width 60 height 7
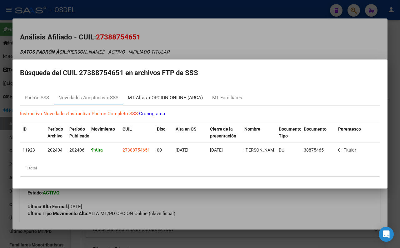
click at [157, 94] on div "MT Altas x OPCION ONLINE (ARCA)" at bounding box center [165, 97] width 75 height 7
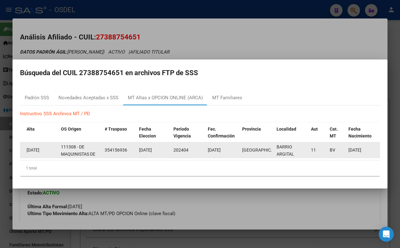
scroll to position [0, 63]
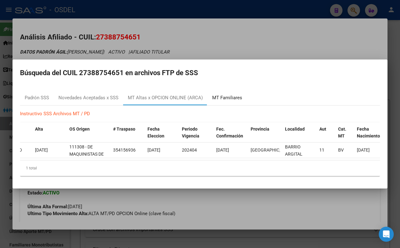
click at [222, 97] on div "MT Familiares" at bounding box center [227, 97] width 30 height 7
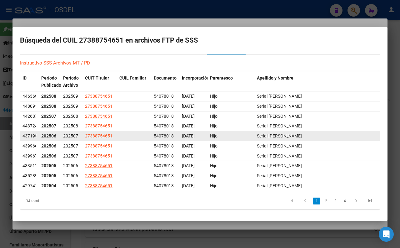
scroll to position [0, 0]
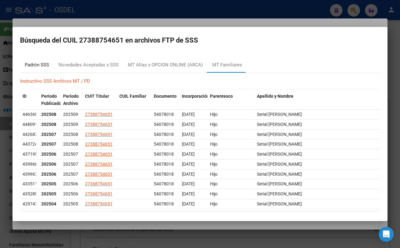
click at [38, 68] on div "Padrón SSS" at bounding box center [37, 65] width 34 height 15
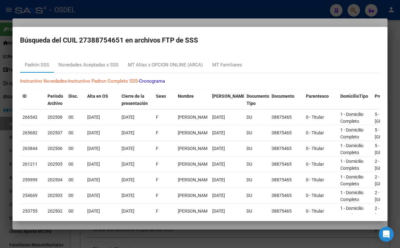
click at [201, 19] on div at bounding box center [200, 124] width 400 height 248
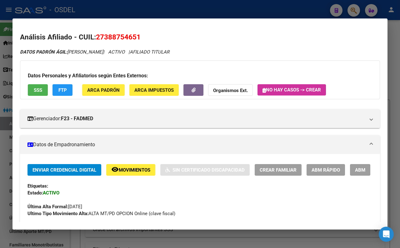
click at [43, 91] on button "SSS" at bounding box center [38, 90] width 20 height 12
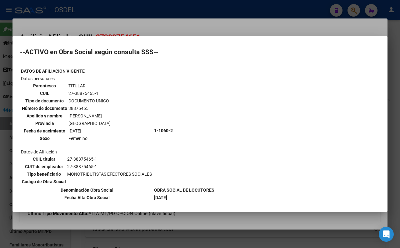
click at [204, 36] on mat-dialog-container "--ACTIVO en Obra Social según consulta SSS-- DATOS DE AFILIACION VIGENTE Datos …" at bounding box center [200, 124] width 375 height 176
click at [202, 29] on div at bounding box center [200, 124] width 400 height 248
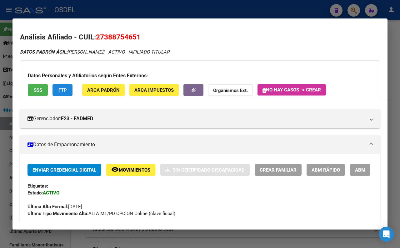
click at [67, 91] on button "FTP" at bounding box center [63, 90] width 20 height 12
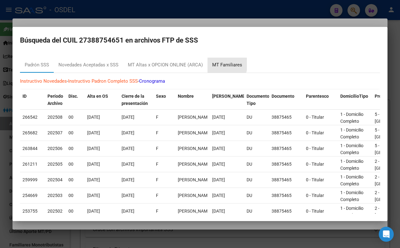
click at [219, 63] on div "MT Familiares" at bounding box center [227, 64] width 30 height 7
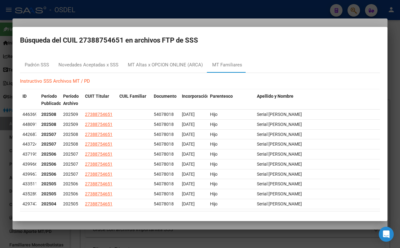
click at [236, 23] on div at bounding box center [200, 124] width 400 height 248
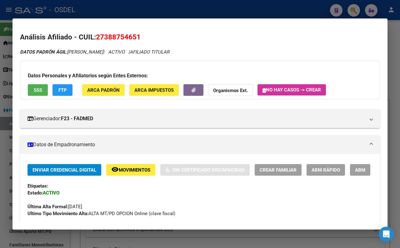
click at [231, 12] on div at bounding box center [200, 124] width 400 height 248
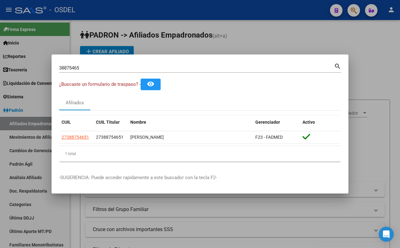
click at [365, 64] on div at bounding box center [200, 124] width 400 height 248
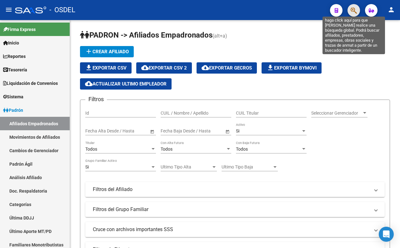
click at [352, 12] on icon "button" at bounding box center [354, 10] width 6 height 7
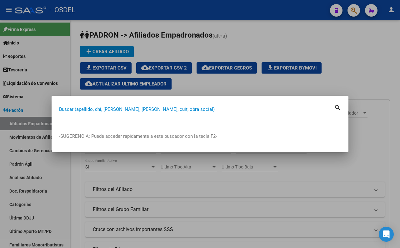
click at [242, 106] on input "Buscar (apellido, dni, [PERSON_NAME], [PERSON_NAME], cuit, obra social)" at bounding box center [196, 109] width 275 height 6
type input "martinez carolina"
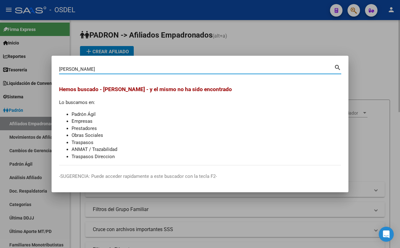
click at [272, 41] on div at bounding box center [200, 124] width 400 height 248
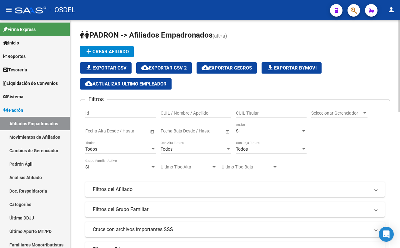
click at [329, 33] on h1 "PADRON -> Afiliados Empadronados (alt+a)" at bounding box center [235, 35] width 310 height 11
click at [48, 119] on link "Afiliados Empadronados" at bounding box center [35, 123] width 70 height 13
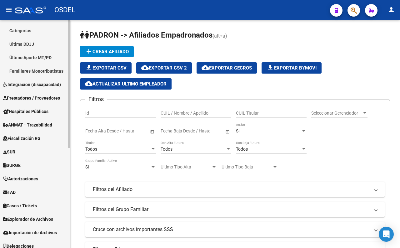
scroll to position [178, 0]
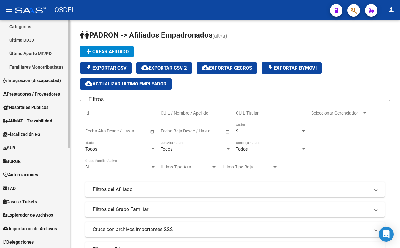
click at [46, 211] on span "Explorador de Archivos" at bounding box center [28, 214] width 50 height 7
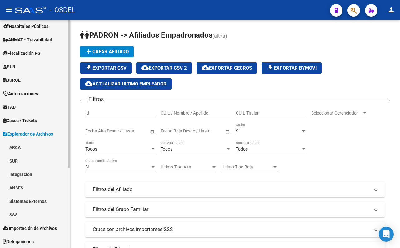
scroll to position [124, 0]
click at [35, 213] on link "SSS" at bounding box center [35, 214] width 70 height 13
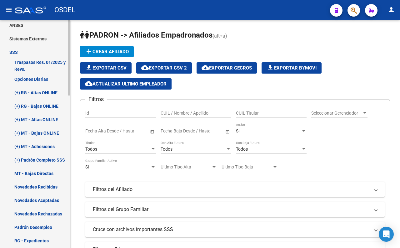
scroll to position [321, 0]
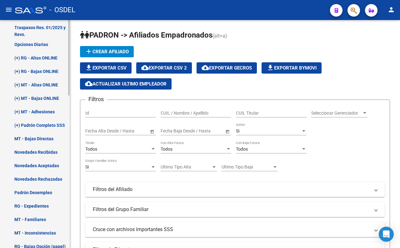
click at [47, 152] on link "Novedades Recibidas" at bounding box center [35, 151] width 70 height 13
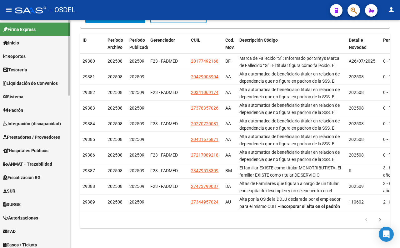
click at [26, 58] on span "Reportes" at bounding box center [14, 56] width 23 height 7
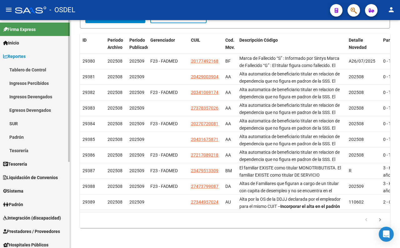
click at [24, 135] on link "Padrón" at bounding box center [35, 136] width 70 height 13
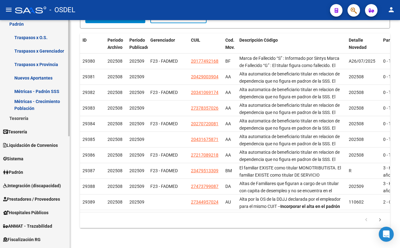
scroll to position [139, 0]
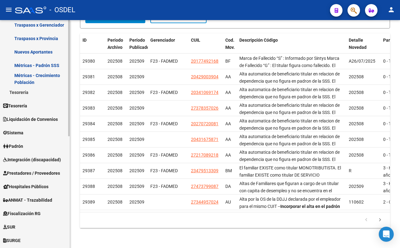
click at [38, 66] on link "Métricas - Padrón SSS" at bounding box center [35, 64] width 70 height 13
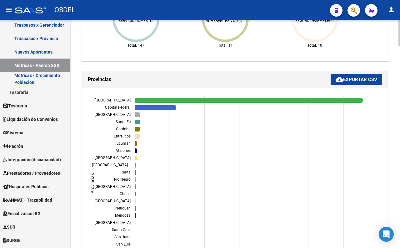
scroll to position [712, 0]
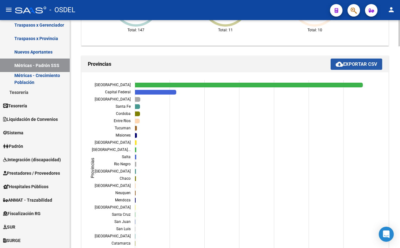
click at [356, 65] on span "cloud_download Exportar CSV" at bounding box center [357, 64] width 42 height 6
click at [257, 143] on icon "0 0 200 200 400 400 600 600 800 800 1,000 1,000 1,200 1,200 Buenos Aires Buenos…" at bounding box center [227, 171] width 282 height 188
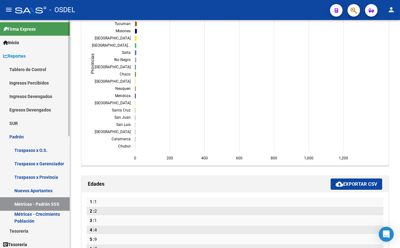
scroll to position [0, 0]
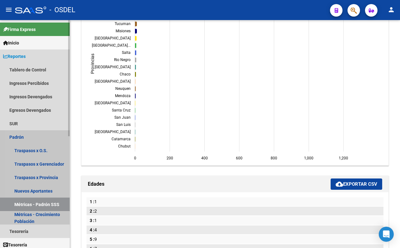
click at [21, 142] on link "Padrón" at bounding box center [35, 136] width 70 height 13
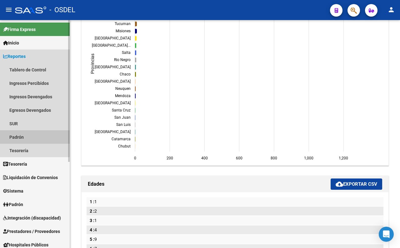
click at [21, 140] on link "Padrón" at bounding box center [35, 136] width 70 height 13
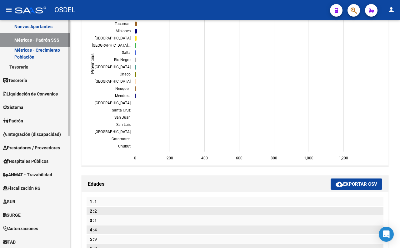
scroll to position [174, 0]
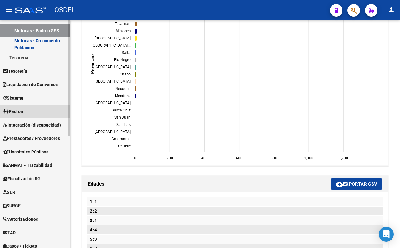
click at [19, 116] on link "Padrón" at bounding box center [35, 110] width 70 height 13
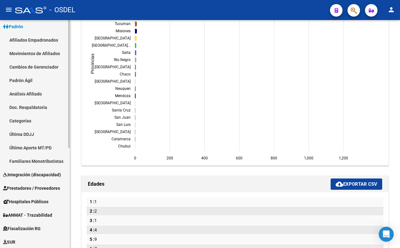
scroll to position [69, 0]
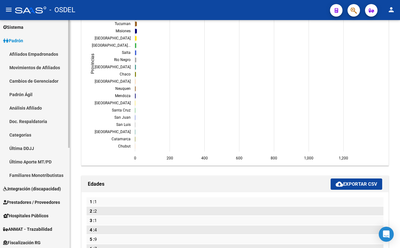
click at [40, 69] on link "Movimientos de Afiliados" at bounding box center [35, 67] width 70 height 13
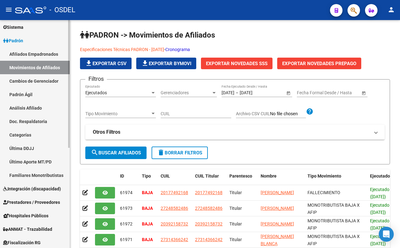
click at [26, 95] on link "Padrón Ágil" at bounding box center [35, 94] width 70 height 13
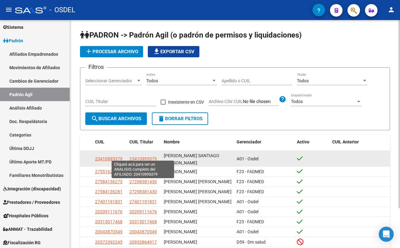
click at [150, 158] on span "23410995379" at bounding box center [144, 158] width 28 height 5
type textarea "23410995379"
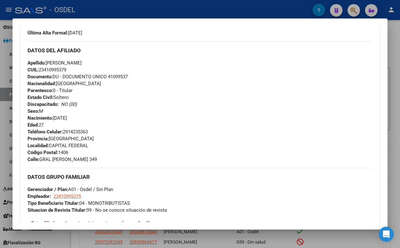
scroll to position [69, 0]
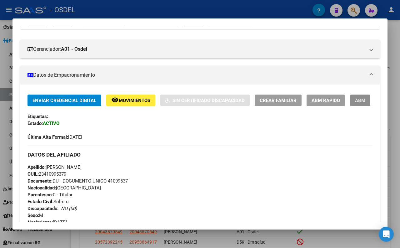
click at [355, 103] on span "ABM" at bounding box center [360, 101] width 10 height 6
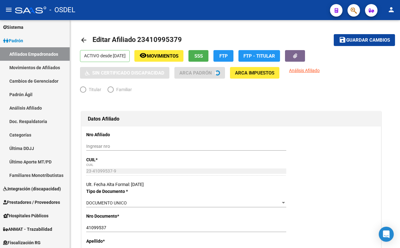
radio input "true"
type input "23-41099537-9"
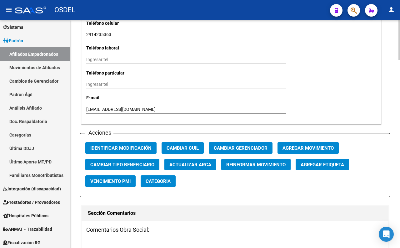
scroll to position [660, 0]
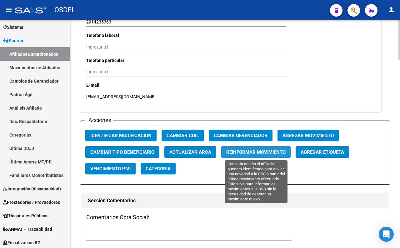
click at [239, 153] on span "Reinformar Movimiento" at bounding box center [255, 152] width 59 height 6
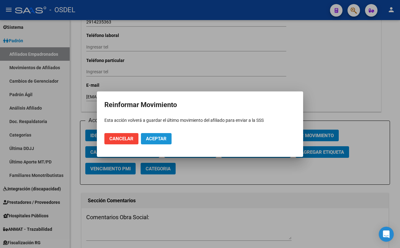
click at [164, 138] on span "Aceptar" at bounding box center [156, 139] width 21 height 6
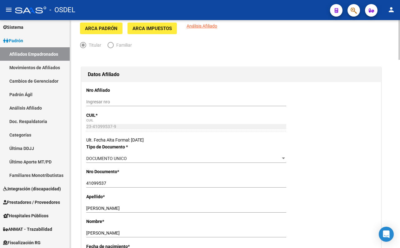
scroll to position [0, 0]
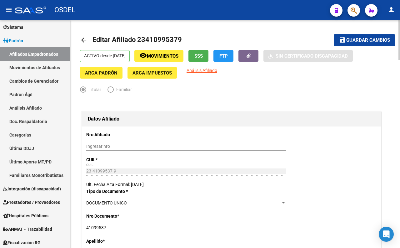
click at [357, 42] on span "Guardar cambios" at bounding box center [369, 41] width 44 height 6
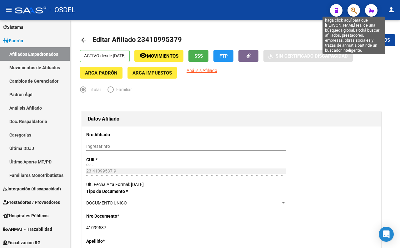
click at [354, 13] on icon "button" at bounding box center [354, 10] width 6 height 7
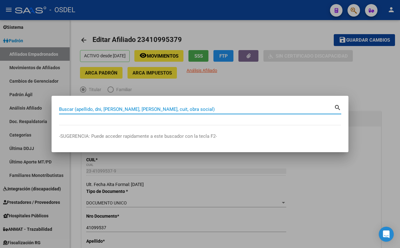
click at [221, 108] on input "Buscar (apellido, dni, [PERSON_NAME], [PERSON_NAME], cuit, obra social)" at bounding box center [196, 109] width 275 height 6
type input "chaaban"
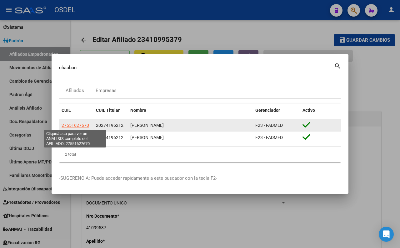
click at [75, 126] on span "27551627670" at bounding box center [76, 125] width 28 height 5
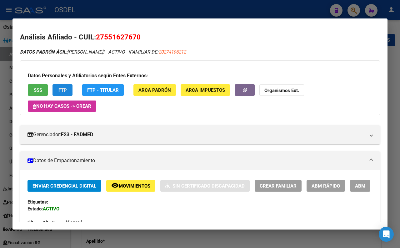
click at [66, 89] on span "FTP" at bounding box center [62, 90] width 8 height 6
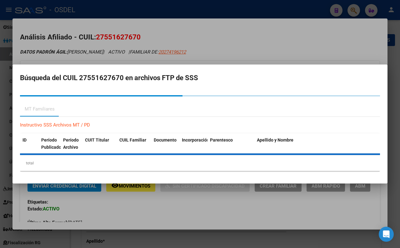
click at [196, 24] on div at bounding box center [200, 124] width 400 height 248
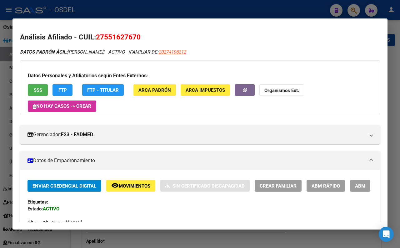
click at [42, 92] on span "SSS" at bounding box center [38, 90] width 8 height 6
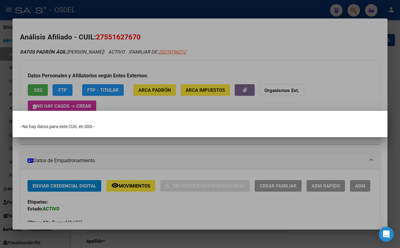
click at [198, 29] on div at bounding box center [200, 124] width 400 height 248
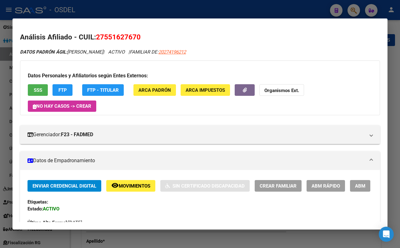
click at [63, 92] on span "FTP" at bounding box center [62, 90] width 8 height 6
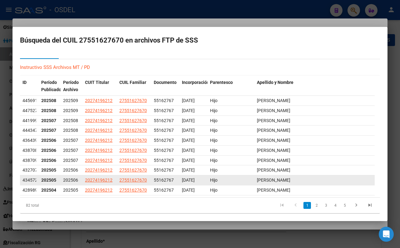
scroll to position [18, 0]
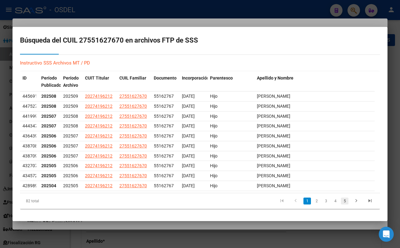
click at [341, 202] on link "5" at bounding box center [345, 200] width 8 height 7
click at [341, 203] on link "7" at bounding box center [345, 200] width 8 height 7
click at [342, 204] on link "9" at bounding box center [345, 200] width 8 height 7
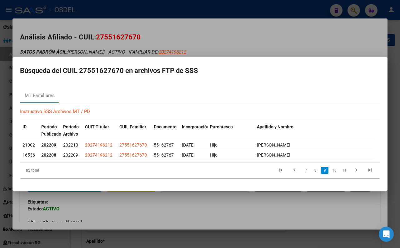
scroll to position [0, 0]
click at [346, 171] on link "11" at bounding box center [345, 170] width 8 height 7
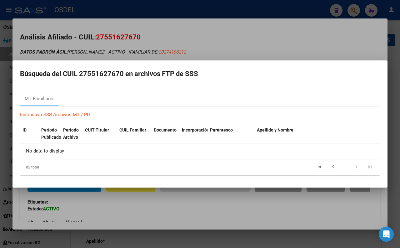
click at [258, 37] on div at bounding box center [200, 124] width 400 height 248
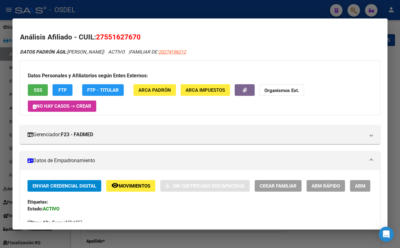
click at [158, 94] on button "ARCA Padrón" at bounding box center [155, 90] width 43 height 12
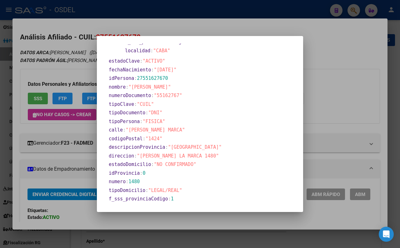
scroll to position [120, 0]
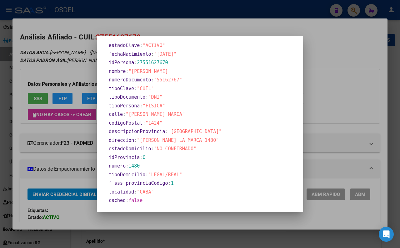
click at [214, 18] on div at bounding box center [200, 124] width 400 height 248
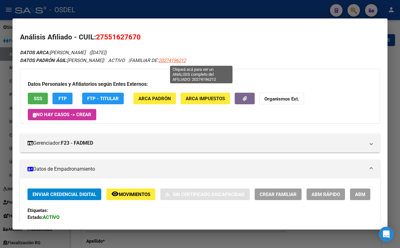
click at [186, 61] on span "20274196212" at bounding box center [173, 61] width 28 height 6
type textarea "20274196212"
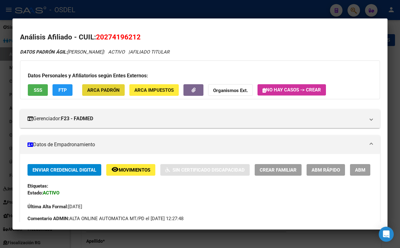
click at [103, 94] on button "ARCA Padrón" at bounding box center [103, 90] width 43 height 12
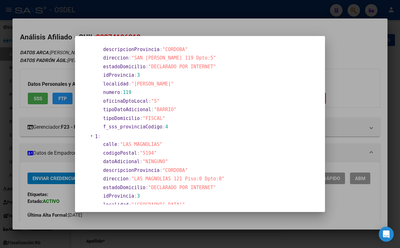
scroll to position [139, 0]
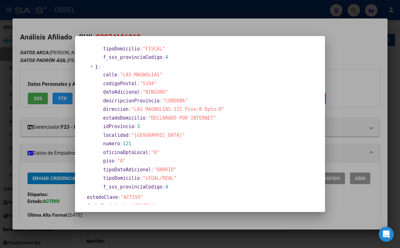
click at [195, 29] on div at bounding box center [200, 124] width 400 height 248
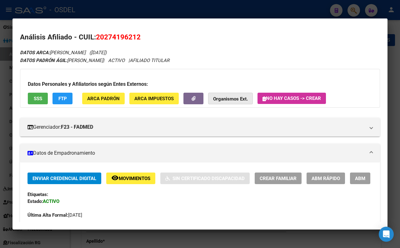
click at [216, 101] on strong "Organismos Ext." at bounding box center [230, 99] width 35 height 6
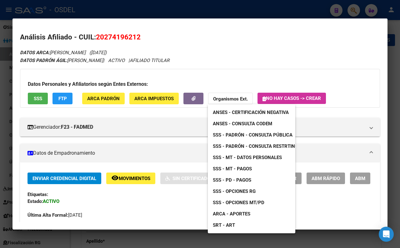
click at [250, 48] on div at bounding box center [200, 124] width 400 height 248
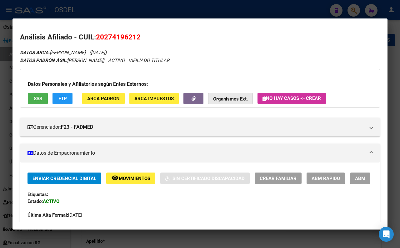
click at [238, 98] on strong "Organismos Ext." at bounding box center [230, 99] width 35 height 6
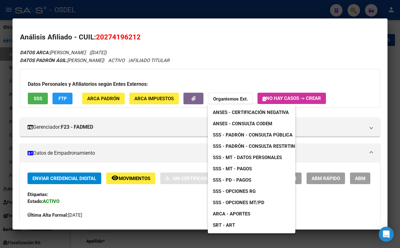
click at [338, 158] on div at bounding box center [200, 124] width 400 height 248
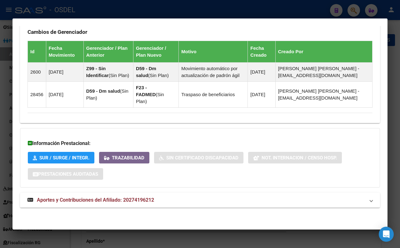
scroll to position [463, 0]
click at [154, 197] on span "Aportes y Contribuciones del Afiliado: 20274196212" at bounding box center [95, 200] width 117 height 6
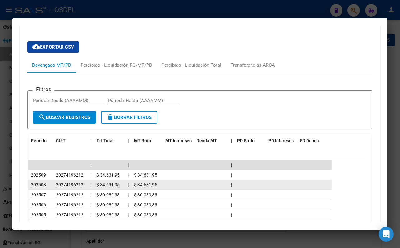
scroll to position [673, 0]
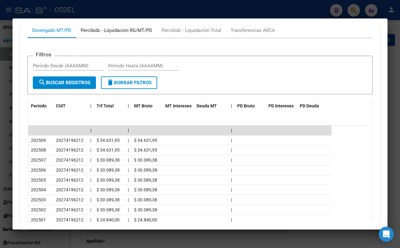
click at [125, 34] on div "Percibido - Liquidación RG/MT/PD" at bounding box center [117, 30] width 72 height 7
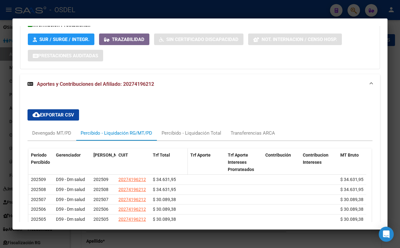
scroll to position [600, 0]
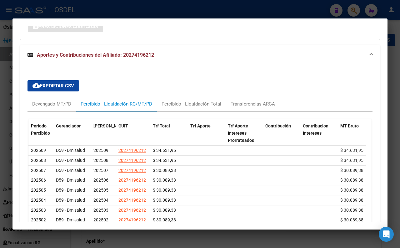
click at [139, 14] on div at bounding box center [200, 124] width 400 height 248
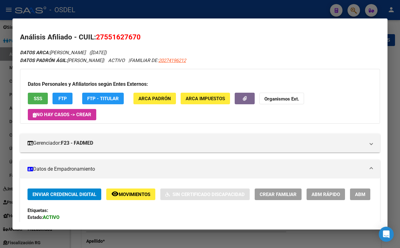
click at [144, 14] on div at bounding box center [200, 124] width 400 height 248
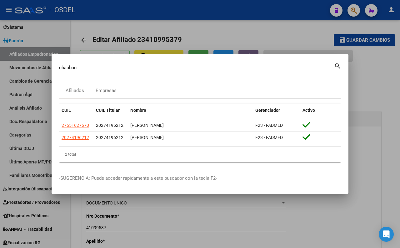
click at [196, 30] on div at bounding box center [200, 124] width 400 height 248
